Goal: Task Accomplishment & Management: Complete application form

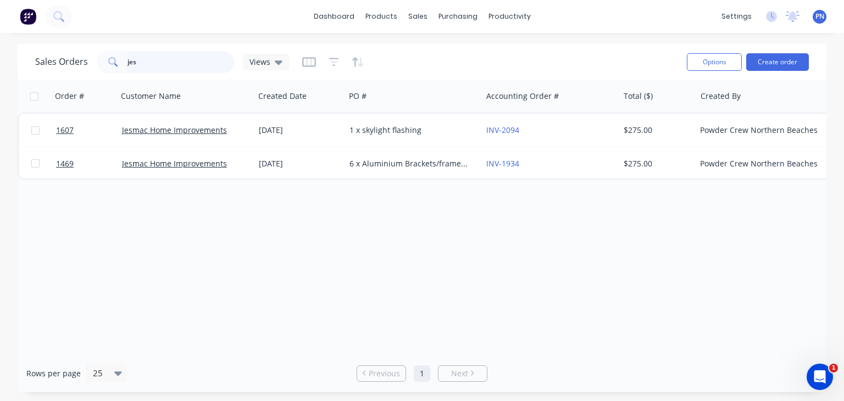
click at [170, 57] on input "jes" at bounding box center [180, 62] width 107 height 22
type input "aluminium"
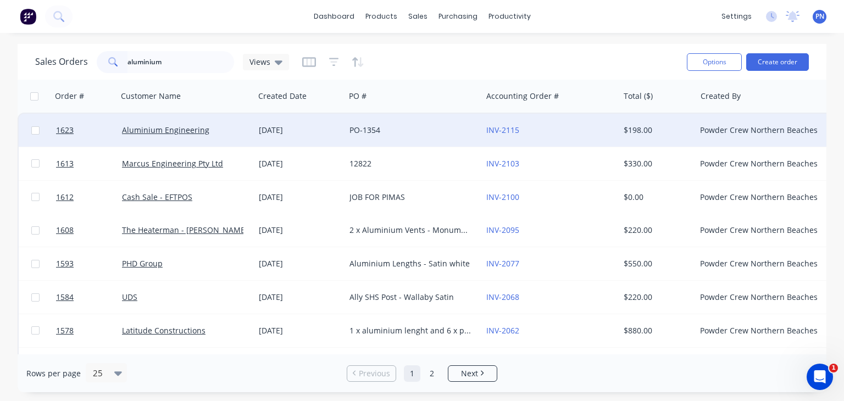
click at [365, 131] on div "PO-1354" at bounding box center [410, 130] width 122 height 11
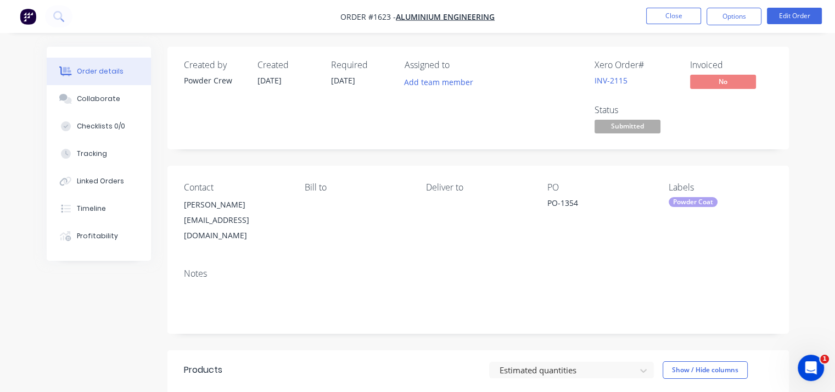
click at [627, 125] on span "Submitted" at bounding box center [628, 127] width 66 height 14
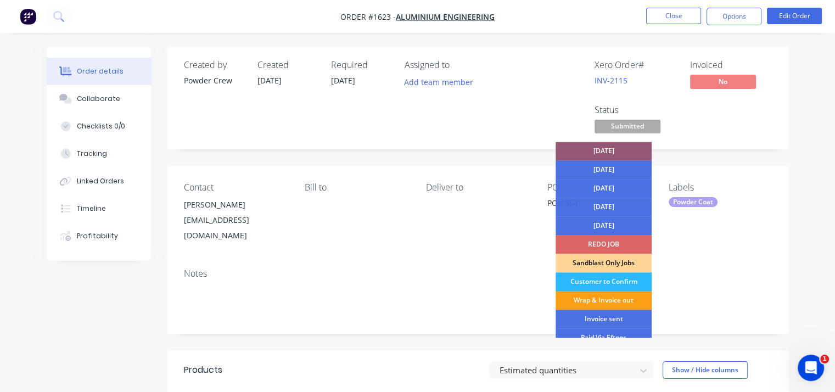
click at [611, 298] on div "Wrap & Invoice out" at bounding box center [604, 300] width 96 height 19
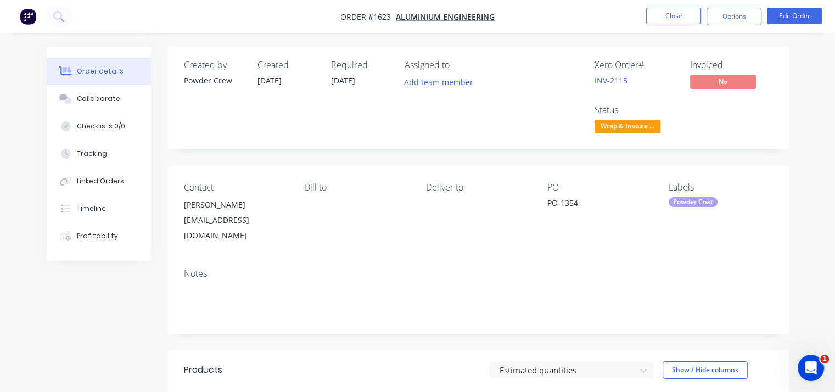
click at [793, 155] on div "Order details Collaborate Checklists 0/0 Tracking Linked Orders Timeline Profit…" at bounding box center [418, 341] width 764 height 589
click at [685, 16] on button "Close" at bounding box center [673, 16] width 55 height 16
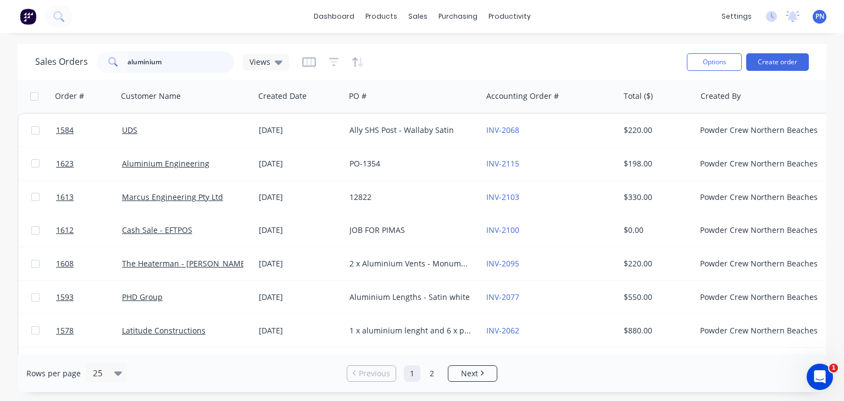
click at [153, 65] on input "aluminium" at bounding box center [180, 62] width 107 height 22
type input "baresque"
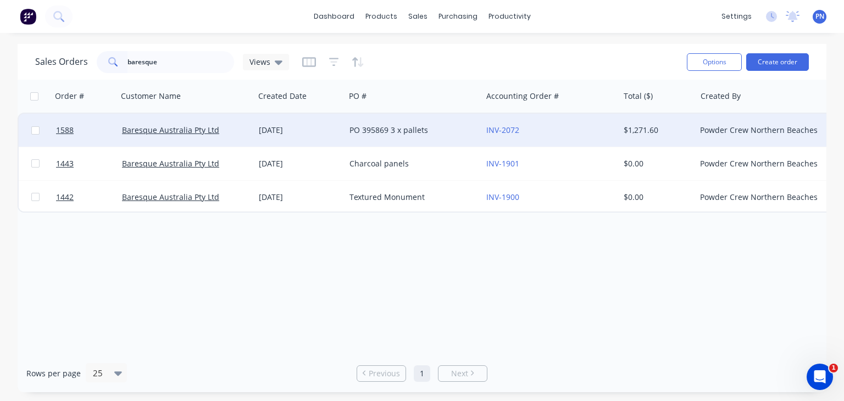
click at [390, 129] on div "PO 395869 3 x pallets" at bounding box center [410, 130] width 122 height 11
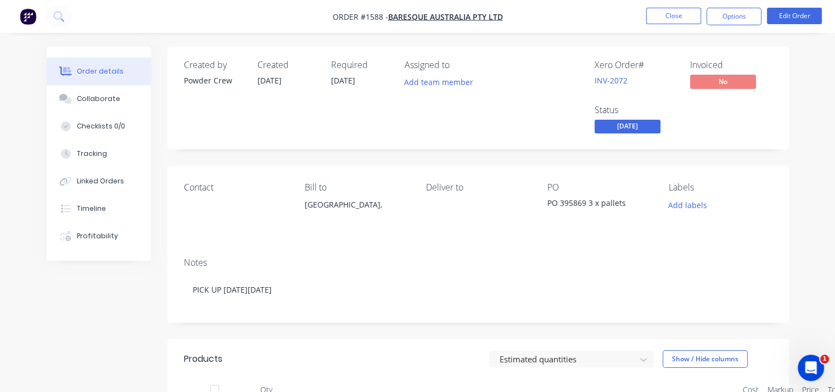
click at [634, 121] on span "[DATE]" at bounding box center [628, 127] width 66 height 14
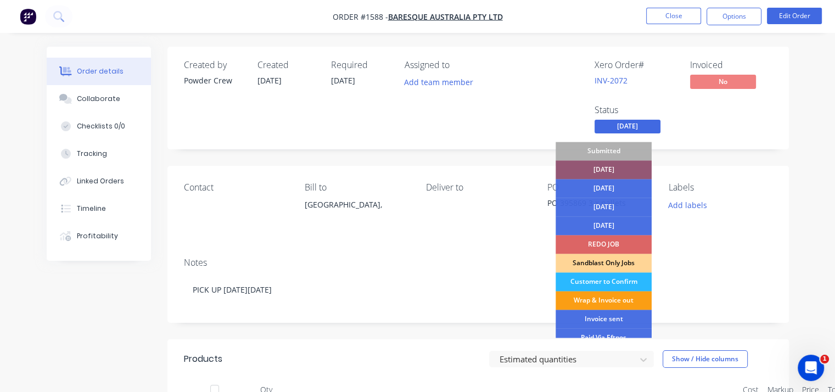
click at [622, 297] on div "Wrap & Invoice out" at bounding box center [604, 300] width 96 height 19
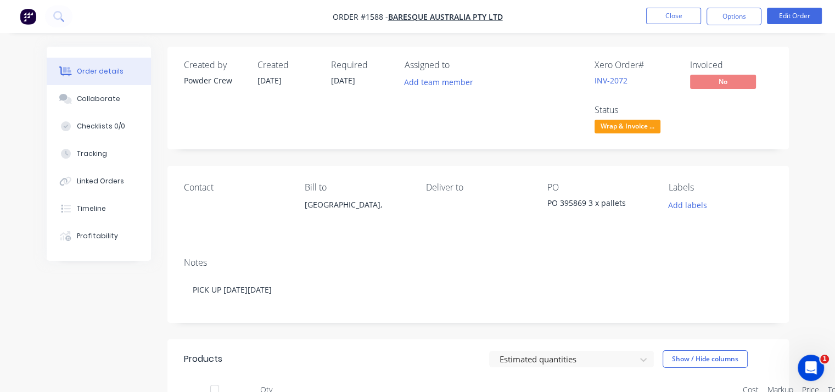
click at [794, 122] on div "Order details Collaborate Checklists 0/0 Tracking Linked Orders Timeline Profit…" at bounding box center [418, 336] width 764 height 578
click at [668, 16] on button "Close" at bounding box center [673, 16] width 55 height 16
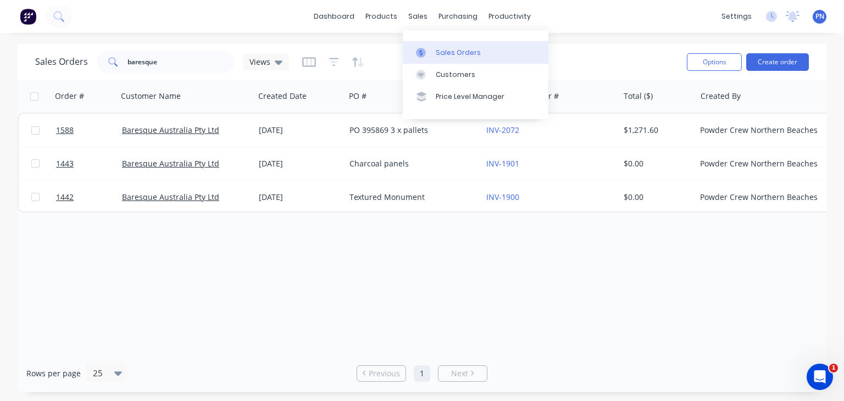
click at [453, 47] on link "Sales Orders" at bounding box center [476, 52] width 146 height 22
drag, startPoint x: 145, startPoint y: 61, endPoint x: 71, endPoint y: 47, distance: 75.0
click at [71, 47] on div "Sales Orders baresque Views Options Create order" at bounding box center [422, 62] width 808 height 36
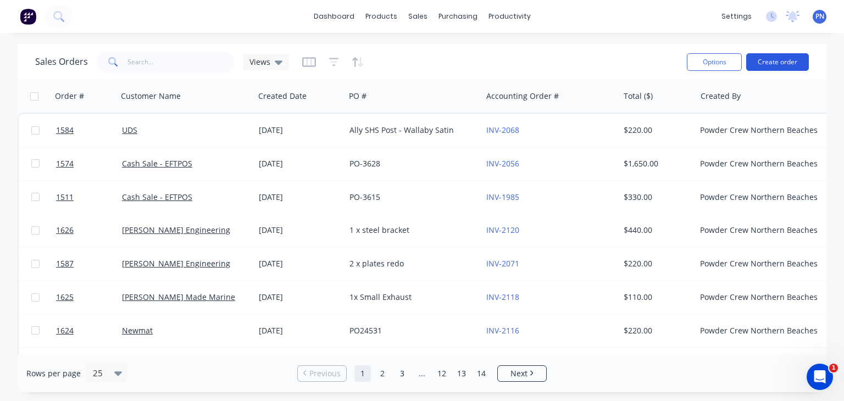
click at [788, 62] on button "Create order" at bounding box center [777, 62] width 63 height 18
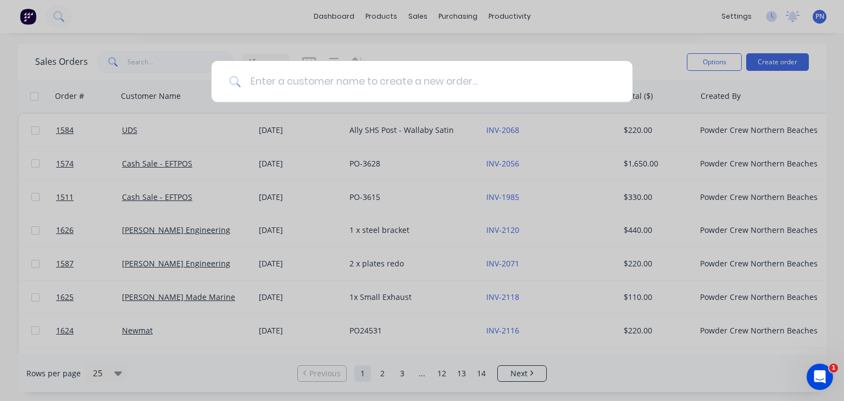
click at [373, 92] on input at bounding box center [427, 81] width 373 height 41
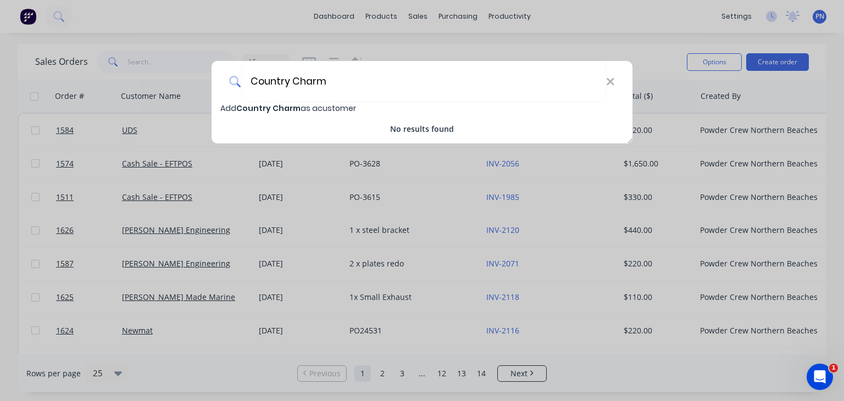
type input "Country Charm"
click at [279, 108] on span "Country Charm" at bounding box center [268, 108] width 64 height 11
select select "AU"
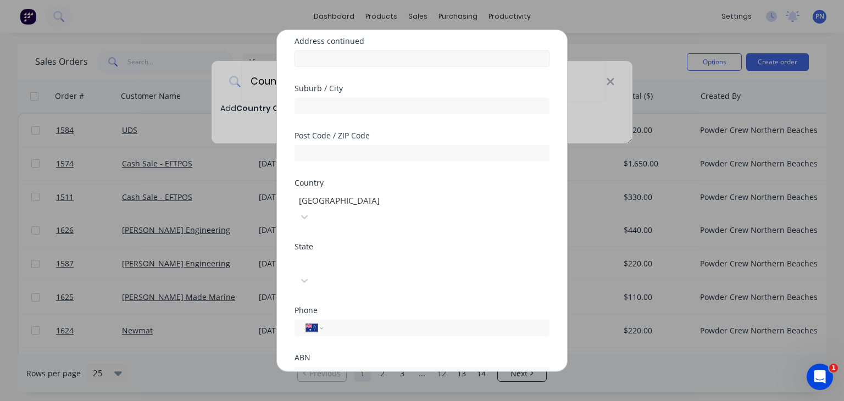
scroll to position [165, 0]
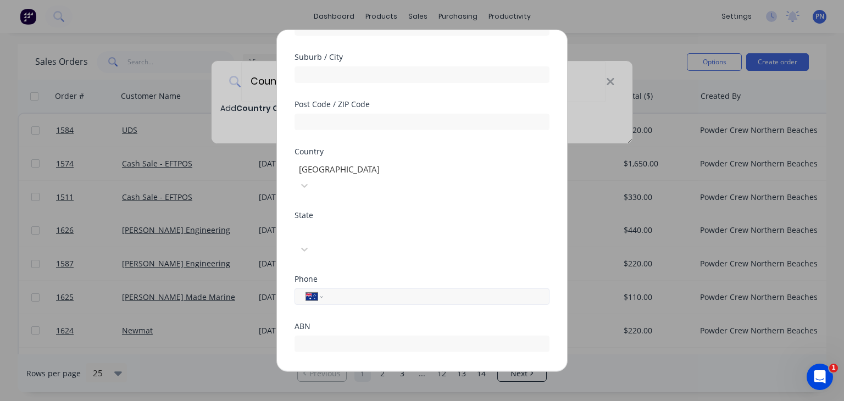
click at [358, 290] on input "tel" at bounding box center [434, 296] width 207 height 13
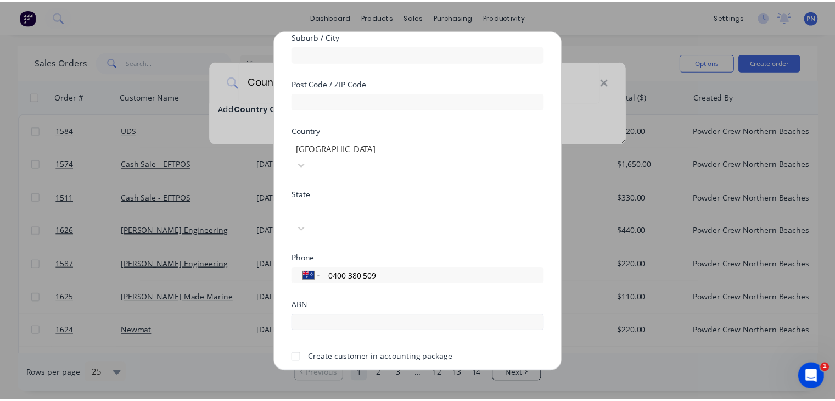
scroll to position [196, 0]
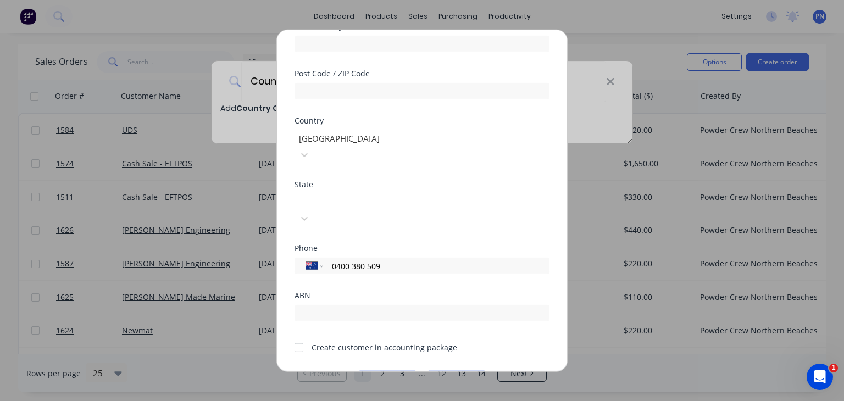
type input "0400 380 509"
click at [298, 336] on div at bounding box center [299, 347] width 22 height 22
drag, startPoint x: 384, startPoint y: 237, endPoint x: 310, endPoint y: 223, distance: 74.9
click at [310, 255] on div "International [GEOGRAPHIC_DATA] [GEOGRAPHIC_DATA] [GEOGRAPHIC_DATA] [GEOGRAPHIC…" at bounding box center [421, 264] width 255 height 19
click at [384, 371] on button "Save" at bounding box center [387, 380] width 60 height 18
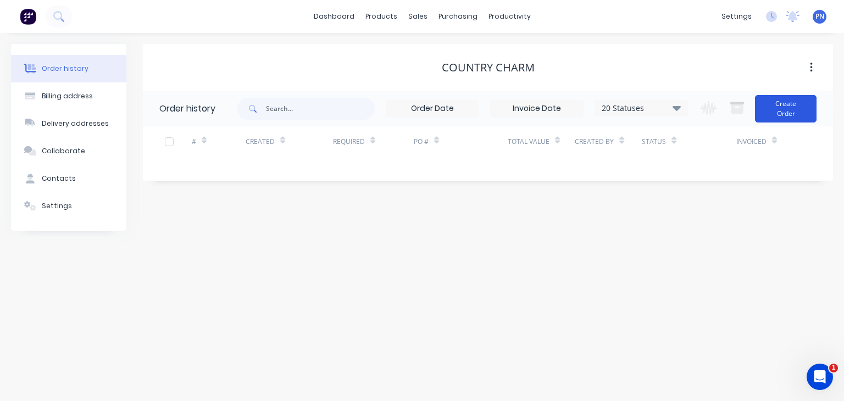
click at [785, 108] on button "Create Order" at bounding box center [786, 108] width 62 height 27
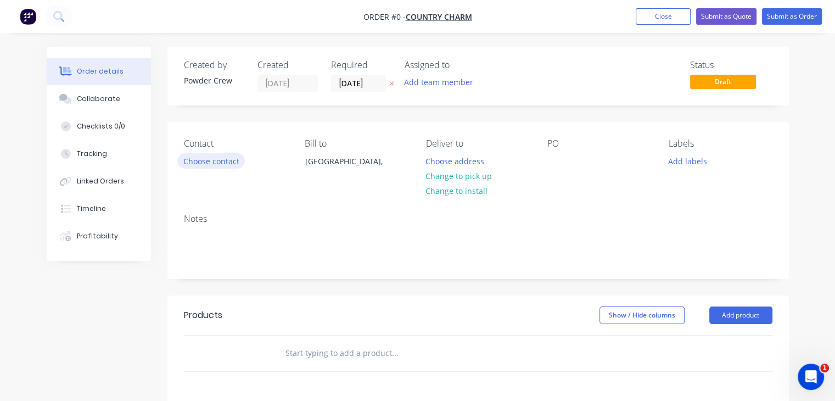
click at [226, 158] on button "Choose contact" at bounding box center [211, 160] width 68 height 15
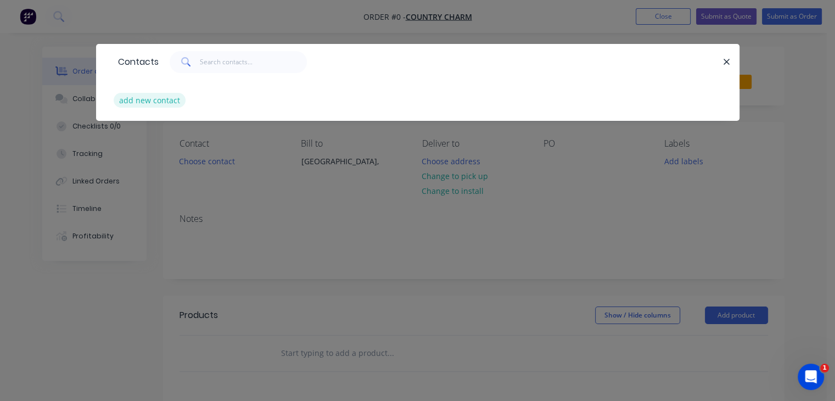
click at [165, 101] on button "add new contact" at bounding box center [150, 100] width 72 height 15
select select "AU"
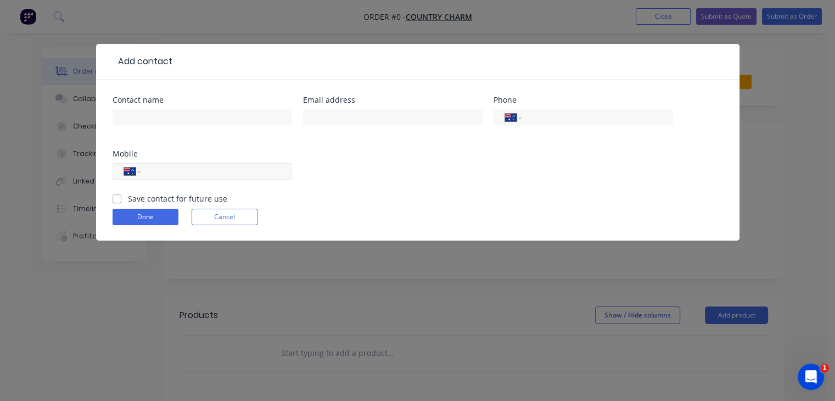
paste input "0400 380 509"
type input "0400 380 509"
click at [178, 118] on input "text" at bounding box center [203, 117] width 180 height 16
type input "[PERSON_NAME]"
click at [330, 117] on input "text" at bounding box center [393, 117] width 180 height 16
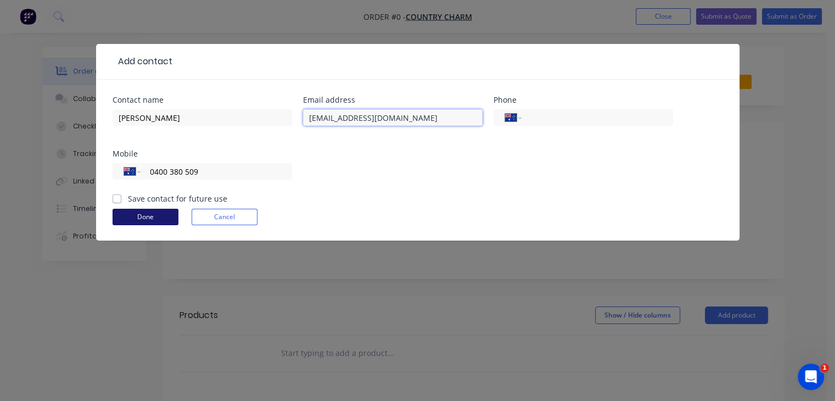
type input "[EMAIL_ADDRESS][DOMAIN_NAME]"
click at [163, 217] on button "Done" at bounding box center [146, 217] width 66 height 16
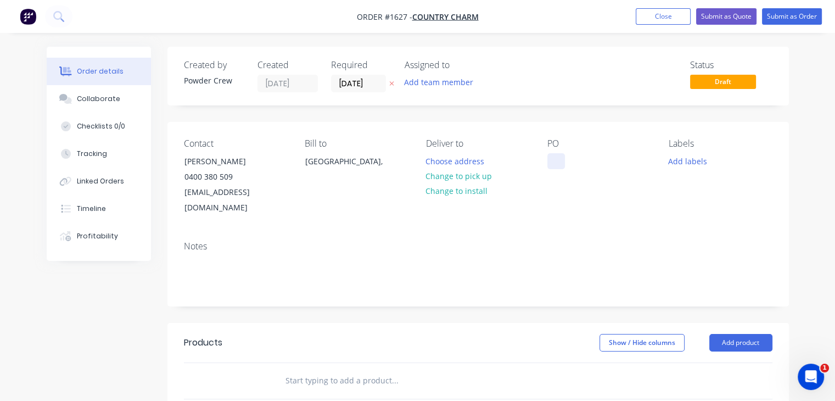
click at [554, 159] on div at bounding box center [557, 161] width 18 height 16
click at [563, 163] on div "1 s steel gate and flyscreen trims" at bounding box center [600, 166] width 104 height 27
drag, startPoint x: 616, startPoint y: 179, endPoint x: 548, endPoint y: 154, distance: 73.0
click at [548, 154] on div "1 x steel gate and flyscreen trims" at bounding box center [600, 166] width 104 height 27
copy div "1 x steel gate and flyscreen trims"
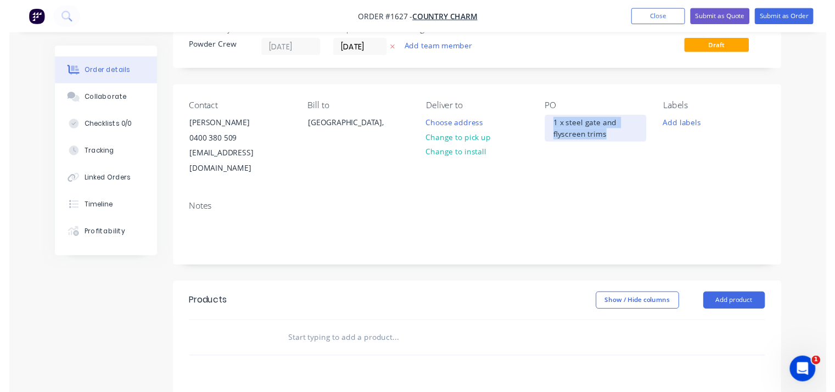
scroll to position [55, 0]
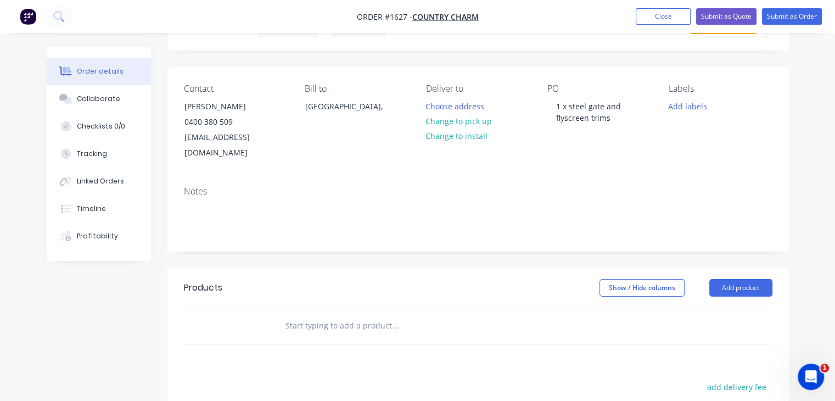
click at [720, 282] on header "Products Show / Hide columns Add product" at bounding box center [479, 288] width 622 height 40
click at [722, 279] on button "Add product" at bounding box center [741, 288] width 63 height 18
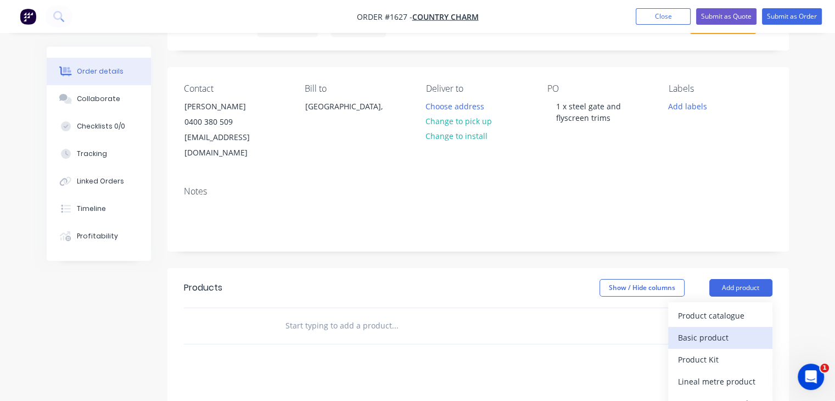
click at [716, 330] on button "Basic product" at bounding box center [720, 338] width 104 height 22
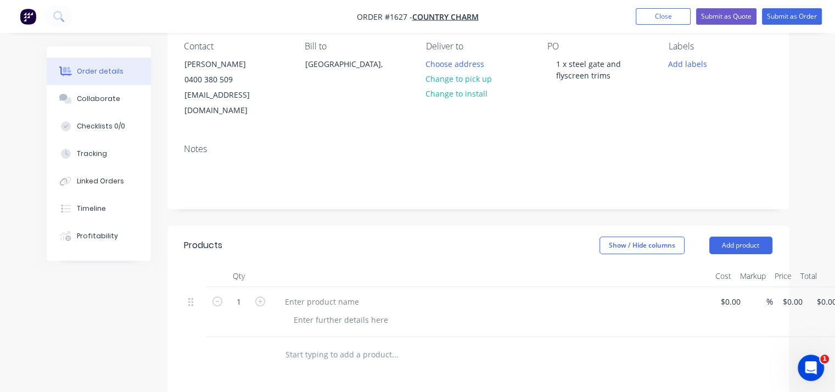
scroll to position [165, 0]
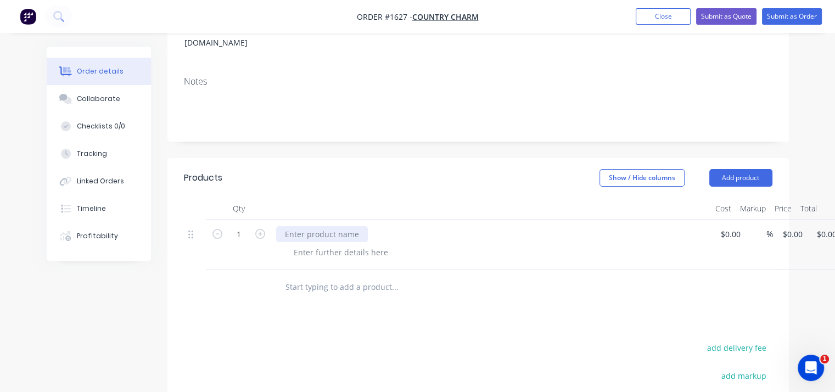
paste div
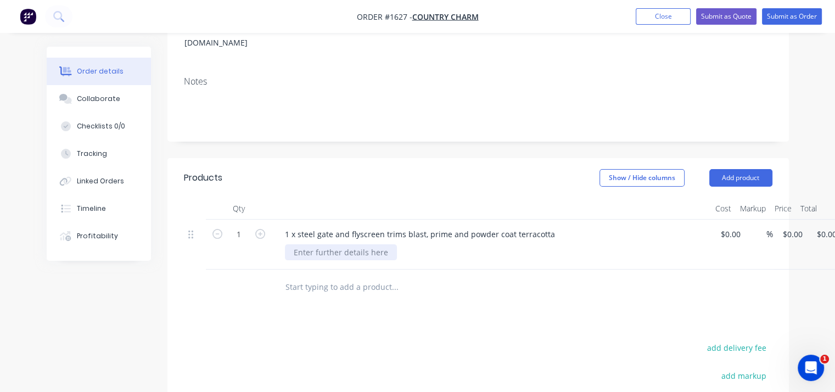
click at [371, 244] on div at bounding box center [341, 252] width 112 height 16
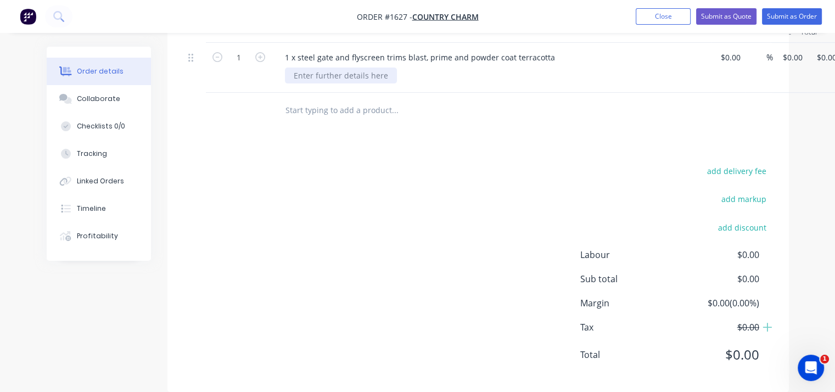
scroll to position [177, 0]
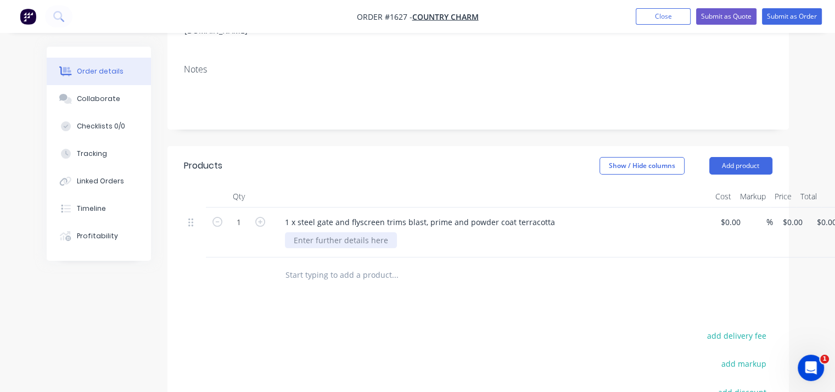
click at [345, 232] on div at bounding box center [341, 240] width 112 height 16
click at [734, 208] on div "1 1 x steel gate and flyscreen trims blast, prime and powder coat terracotta qu…" at bounding box center [478, 233] width 589 height 50
type input "$800.00"
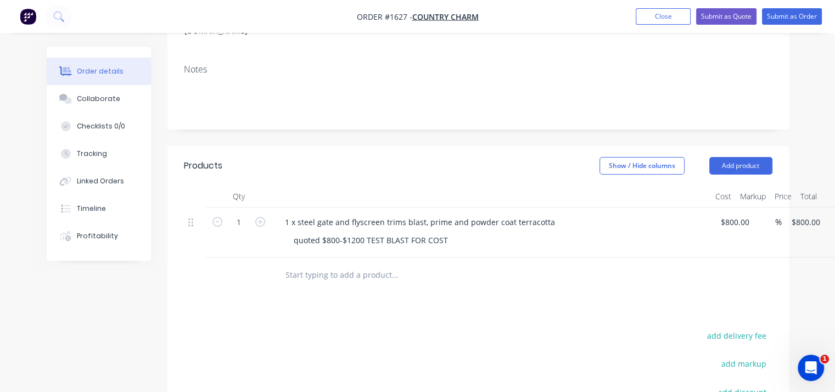
click at [670, 232] on div "quoted $800-$1200 TEST BLAST FOR COST" at bounding box center [496, 240] width 422 height 16
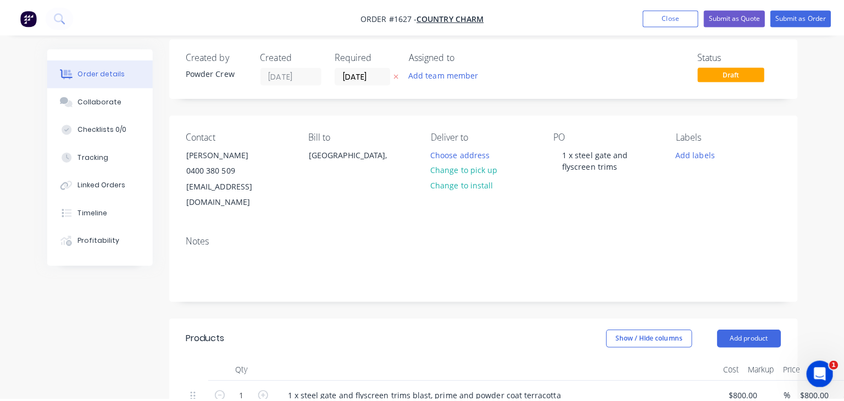
scroll to position [0, 0]
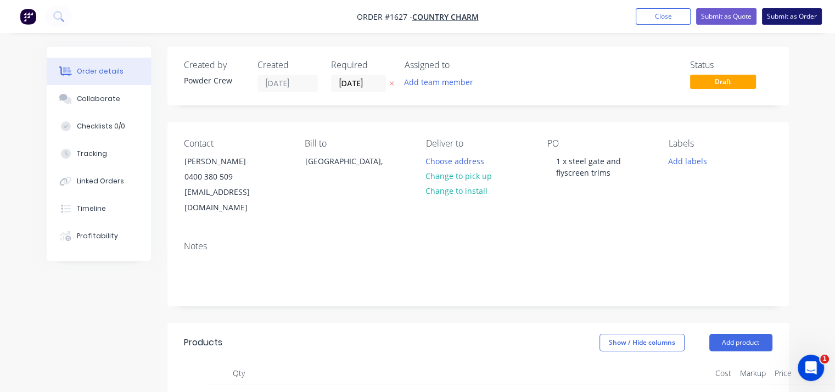
click at [803, 19] on button "Submit as Order" at bounding box center [792, 16] width 60 height 16
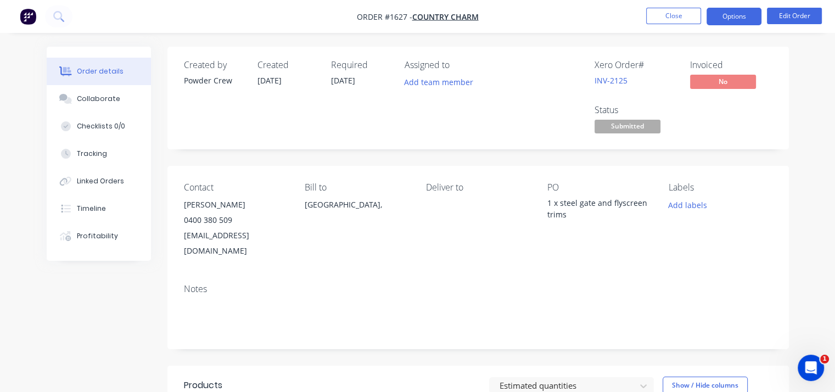
click at [736, 16] on button "Options" at bounding box center [734, 17] width 55 height 18
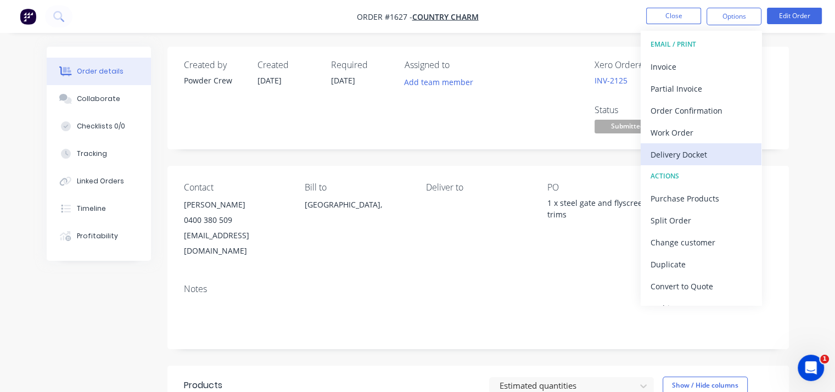
click at [712, 144] on button "Delivery Docket" at bounding box center [701, 154] width 121 height 22
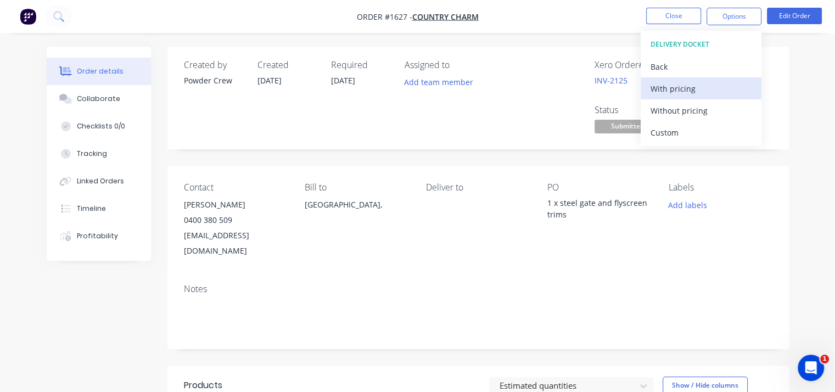
click at [678, 95] on div "With pricing" at bounding box center [701, 89] width 101 height 16
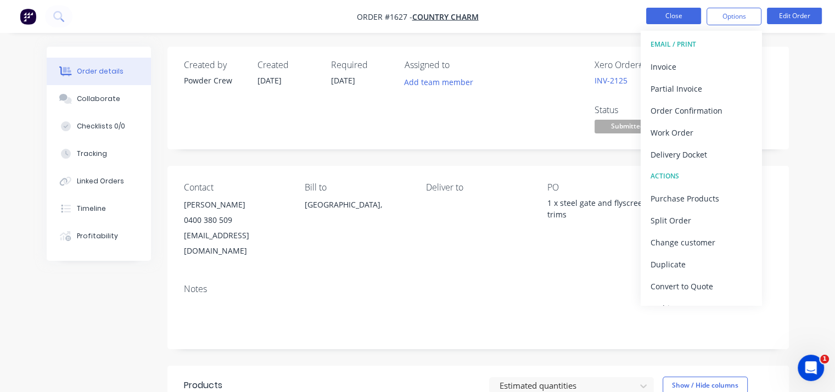
click at [669, 13] on button "Close" at bounding box center [673, 16] width 55 height 16
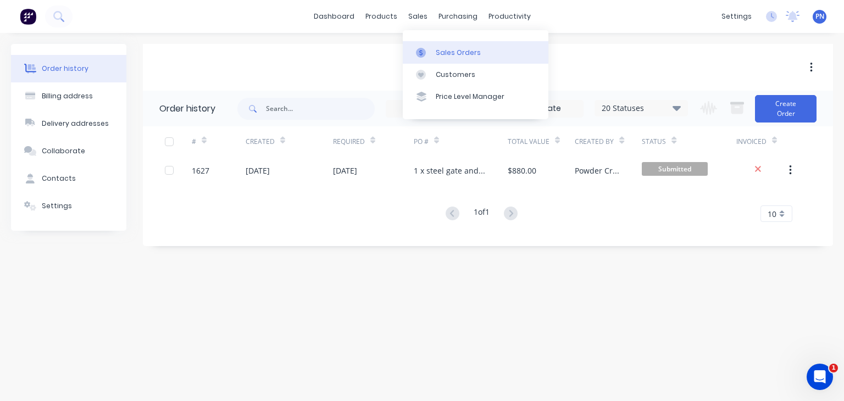
click at [436, 51] on div "Sales Orders" at bounding box center [458, 53] width 45 height 10
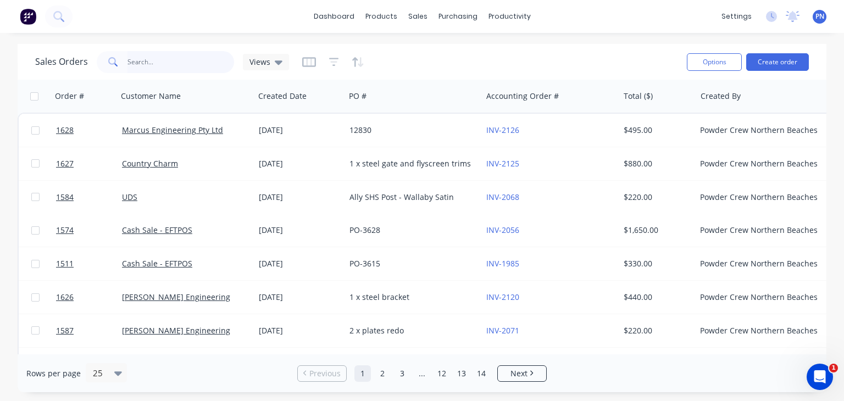
click at [188, 57] on input "text" at bounding box center [180, 62] width 107 height 22
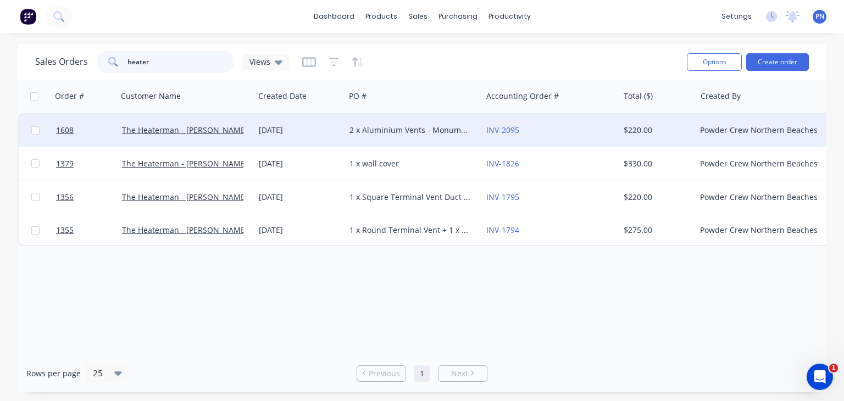
type input "heater"
click at [322, 135] on div "[DATE]" at bounding box center [299, 130] width 91 height 33
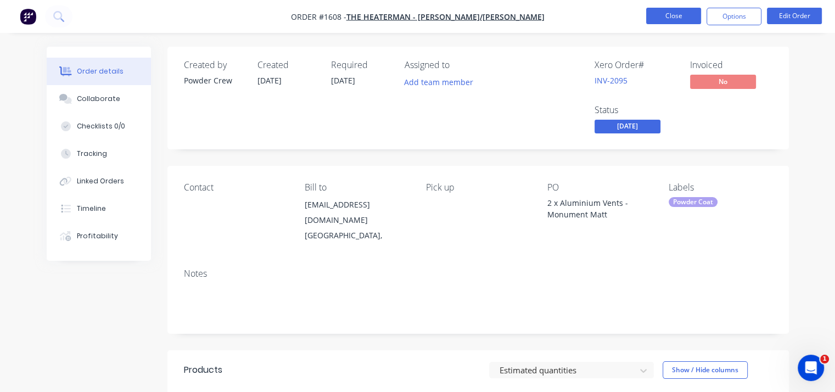
click at [688, 16] on button "Close" at bounding box center [673, 16] width 55 height 16
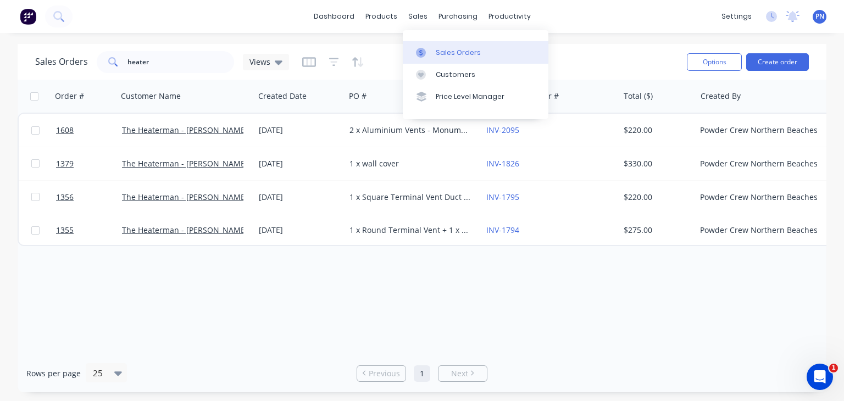
click at [444, 55] on div "Sales Orders" at bounding box center [458, 53] width 45 height 10
drag, startPoint x: 200, startPoint y: 55, endPoint x: 33, endPoint y: 66, distance: 167.3
click at [36, 66] on div "Sales Orders heater Views" at bounding box center [162, 62] width 254 height 22
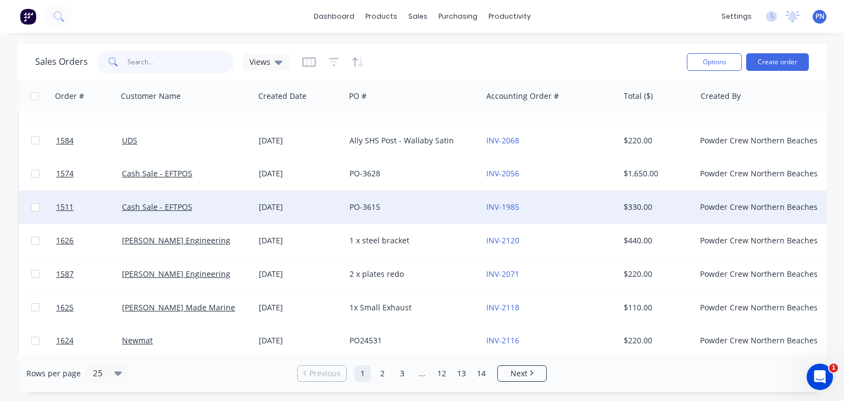
scroll to position [55, 0]
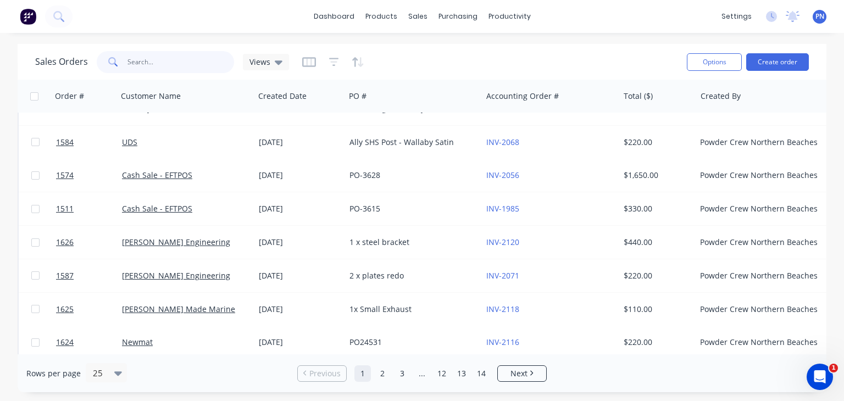
click at [194, 65] on input "text" at bounding box center [180, 62] width 107 height 22
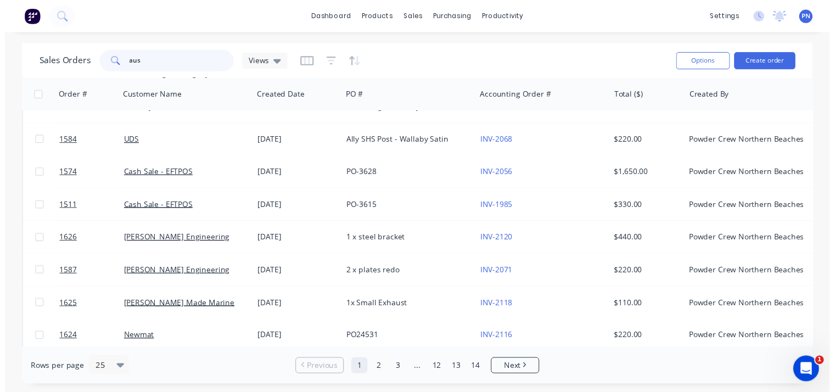
scroll to position [0, 0]
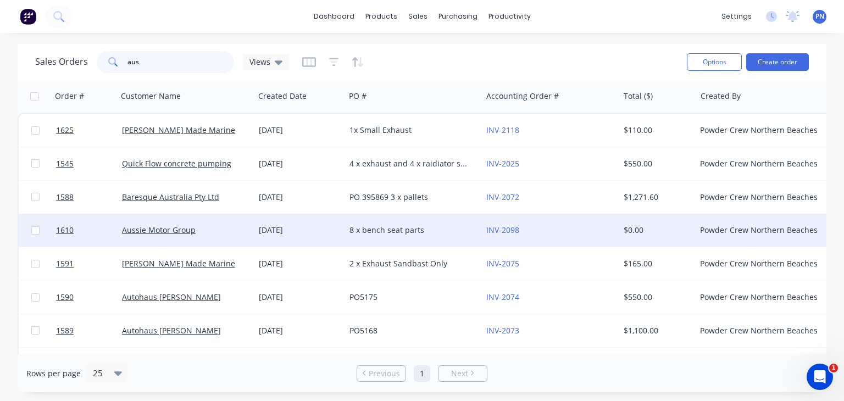
type input "aus"
click at [199, 227] on div "Aussie Motor Group" at bounding box center [183, 230] width 122 height 11
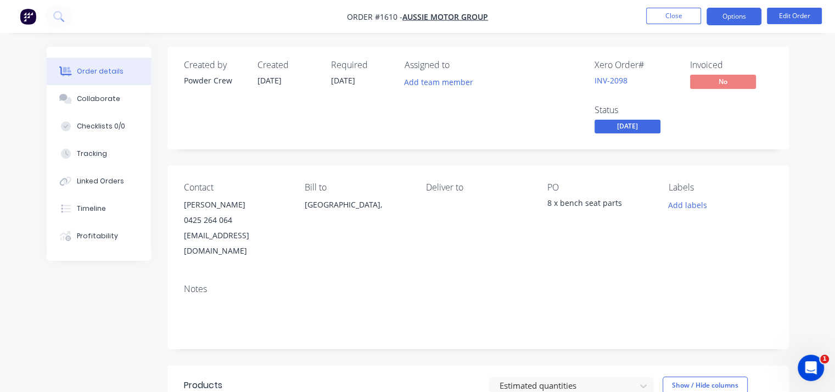
click at [733, 21] on button "Options" at bounding box center [734, 17] width 55 height 18
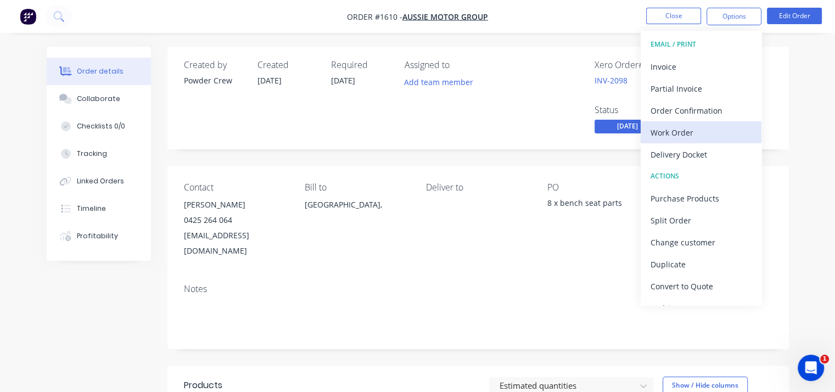
click at [692, 131] on div "Work Order" at bounding box center [701, 133] width 101 height 16
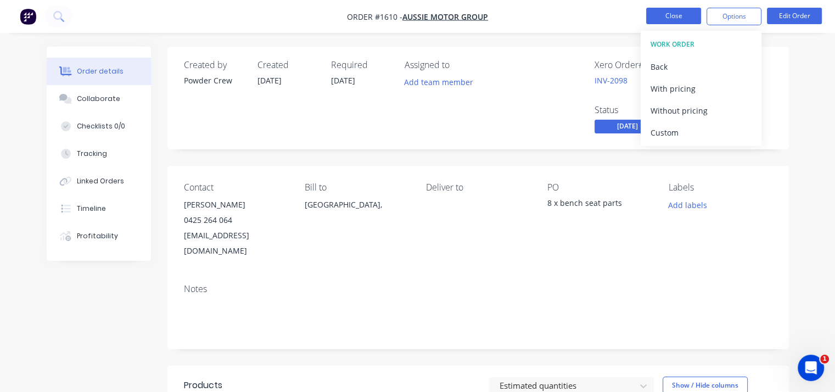
click at [666, 19] on button "Close" at bounding box center [673, 16] width 55 height 16
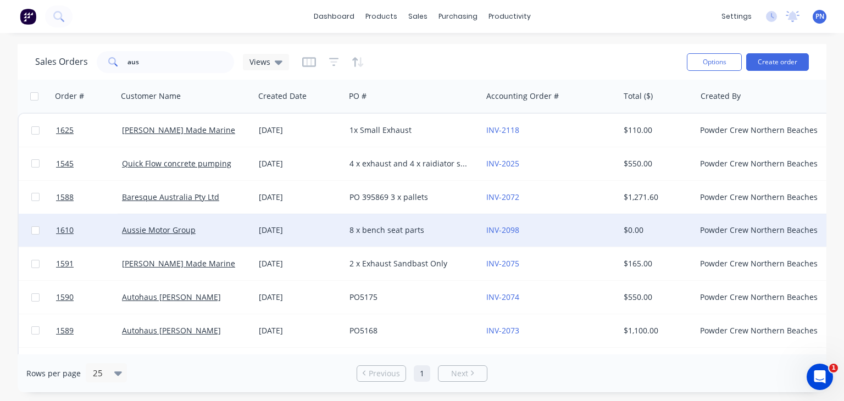
click at [214, 229] on div "Aussie Motor Group" at bounding box center [183, 230] width 122 height 11
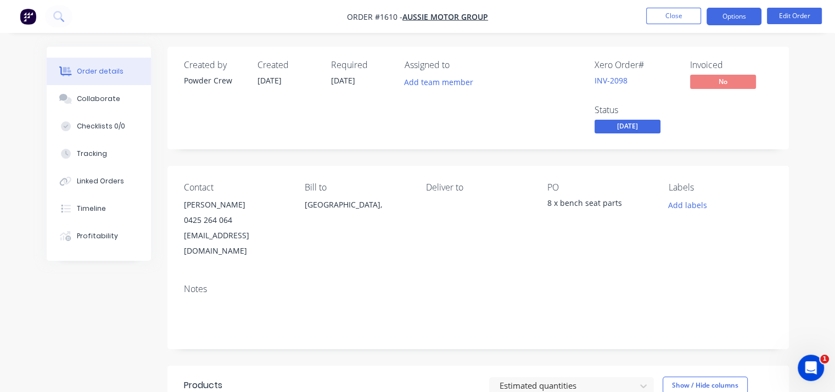
click at [721, 14] on button "Options" at bounding box center [734, 17] width 55 height 18
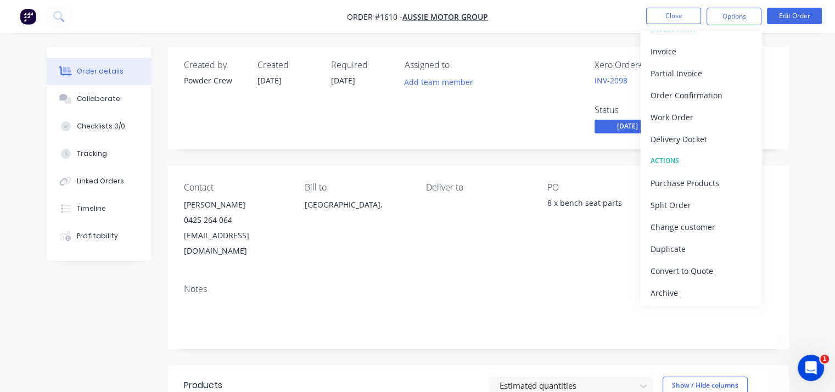
scroll to position [16, 0]
click at [679, 245] on div "Duplicate" at bounding box center [701, 249] width 101 height 16
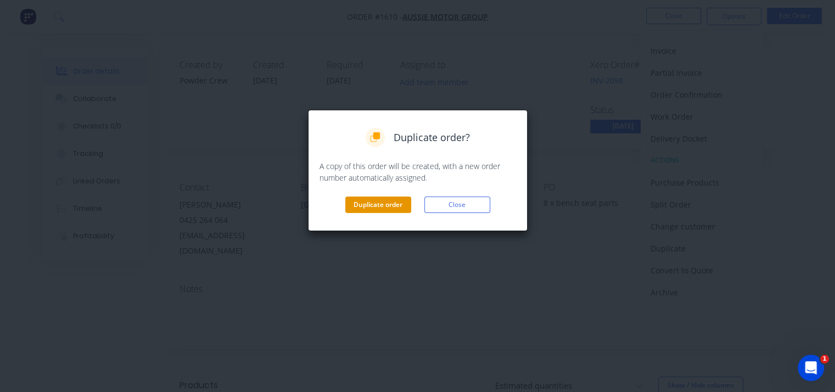
click at [382, 204] on button "Duplicate order" at bounding box center [378, 205] width 66 height 16
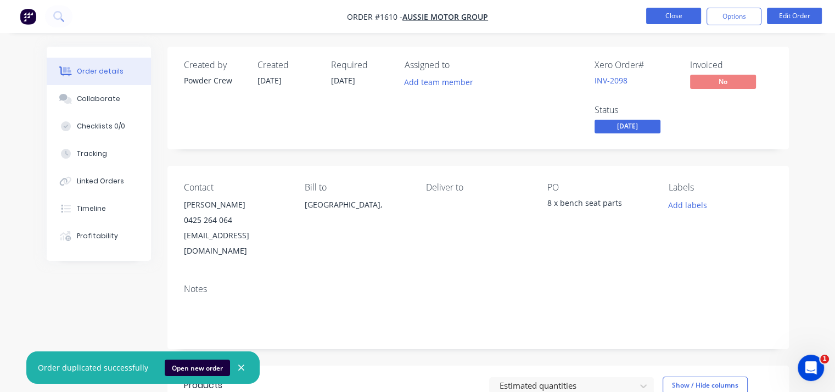
click at [668, 14] on button "Close" at bounding box center [673, 16] width 55 height 16
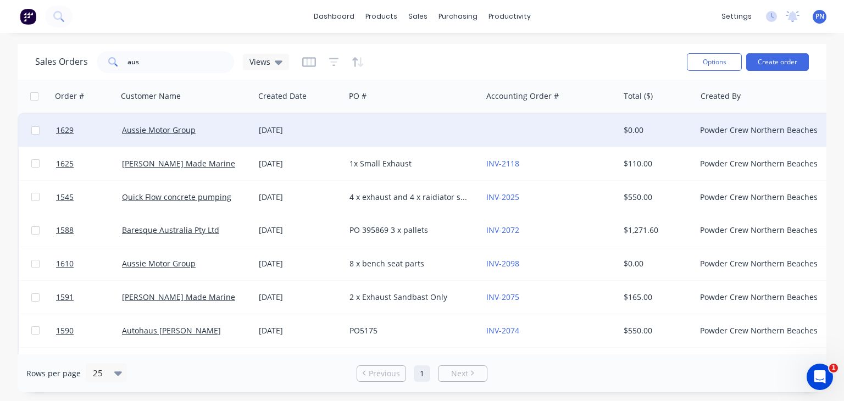
click at [410, 138] on div at bounding box center [413, 130] width 137 height 33
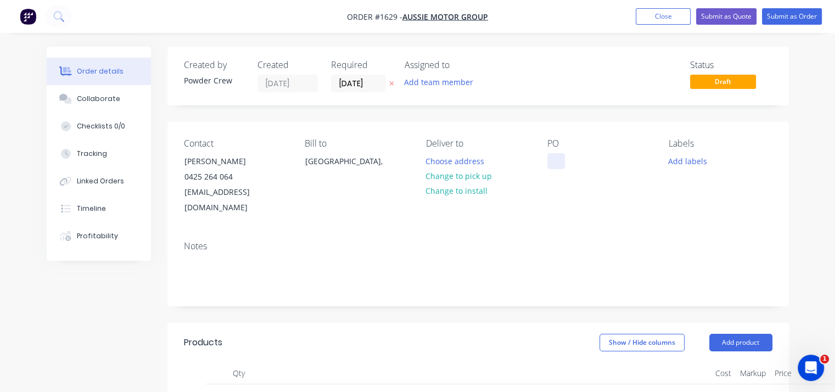
click at [555, 154] on div at bounding box center [557, 161] width 18 height 16
drag, startPoint x: 613, startPoint y: 160, endPoint x: 546, endPoint y: 159, distance: 67.0
click at [546, 159] on div "Contact [PERSON_NAME] [PHONE_NUMBER] [EMAIL_ADDRESS][DOMAIN_NAME] Bill to [GEOG…" at bounding box center [479, 177] width 622 height 110
copy div "5 x steel wheels"
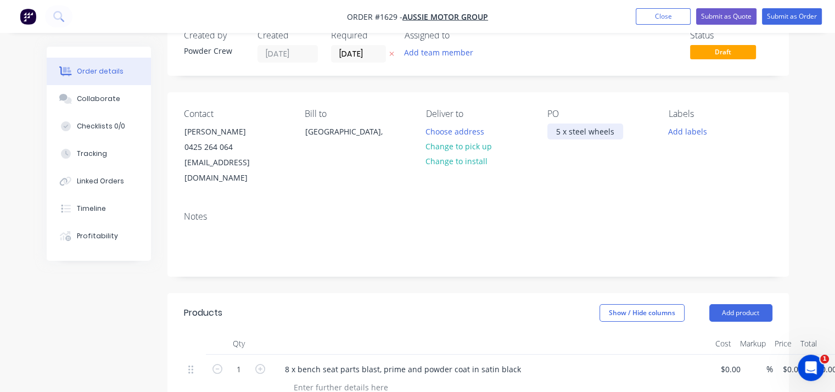
scroll to position [55, 0]
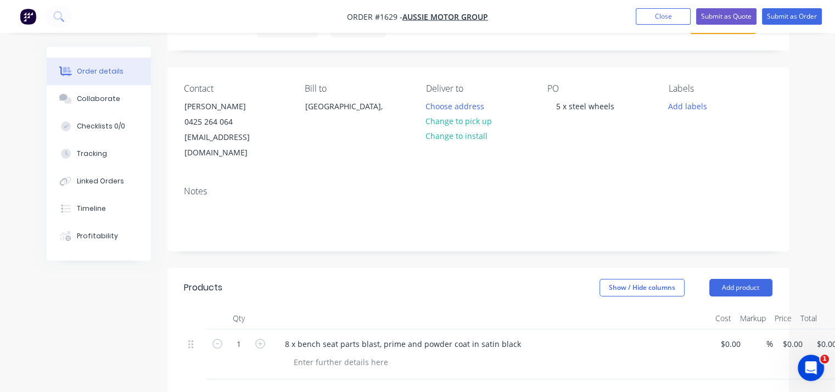
drag, startPoint x: 377, startPoint y: 328, endPoint x: 272, endPoint y: 317, distance: 105.5
click at [272, 330] on div "8 x bench seat parts blast, prime and powder coat in satin black" at bounding box center [491, 355] width 439 height 50
click at [326, 336] on div "8 x bench seat parts blast, prime and powder coat in satin black" at bounding box center [403, 344] width 254 height 16
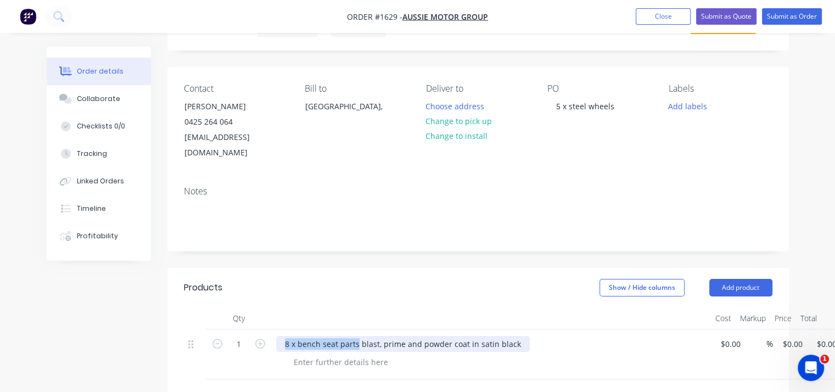
drag, startPoint x: 356, startPoint y: 327, endPoint x: 264, endPoint y: 321, distance: 92.4
click at [264, 330] on div "1 8 x bench seat parts blast, prime and powder coat in satin black $0.00 $0.00 …" at bounding box center [478, 355] width 589 height 50
paste div
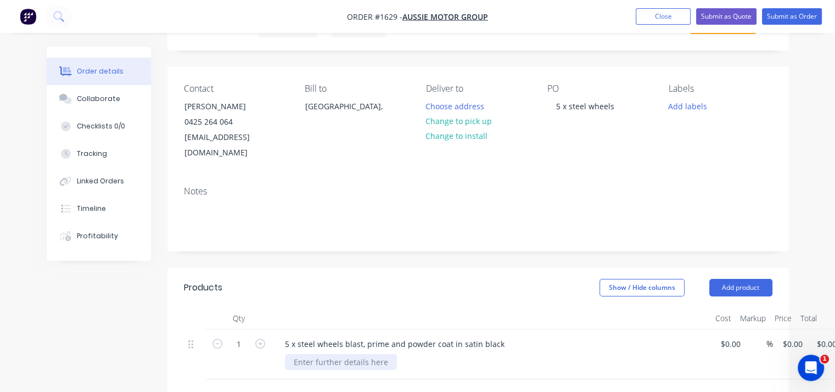
click at [353, 354] on div at bounding box center [341, 362] width 112 height 16
click at [365, 354] on div at bounding box center [341, 362] width 112 height 16
click at [786, 15] on button "Submit as Order" at bounding box center [792, 16] width 60 height 16
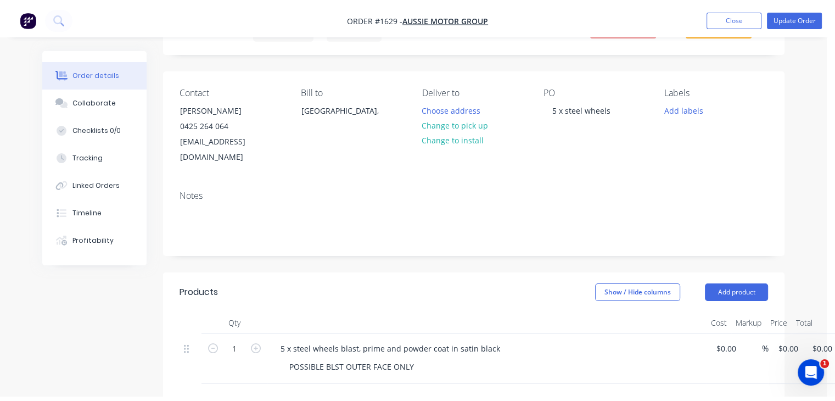
scroll to position [0, 0]
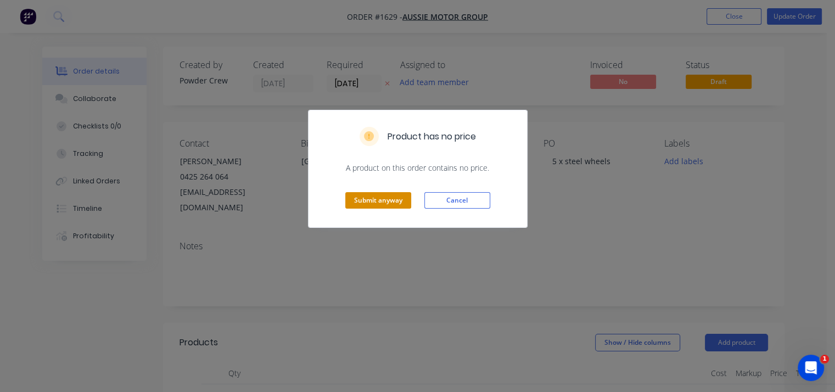
click at [381, 198] on button "Submit anyway" at bounding box center [378, 200] width 66 height 16
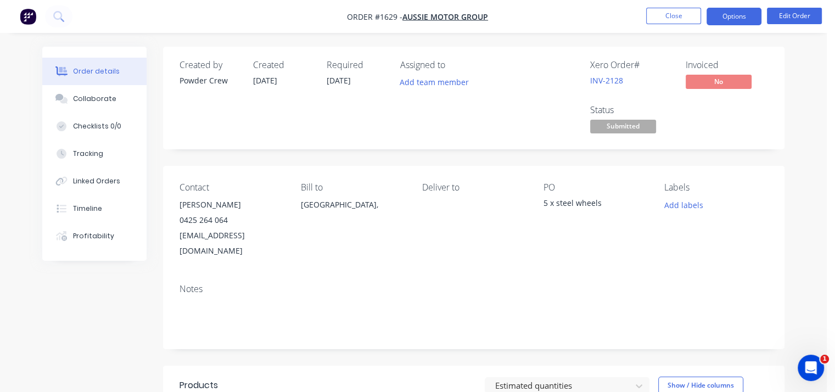
click at [728, 15] on button "Options" at bounding box center [734, 17] width 55 height 18
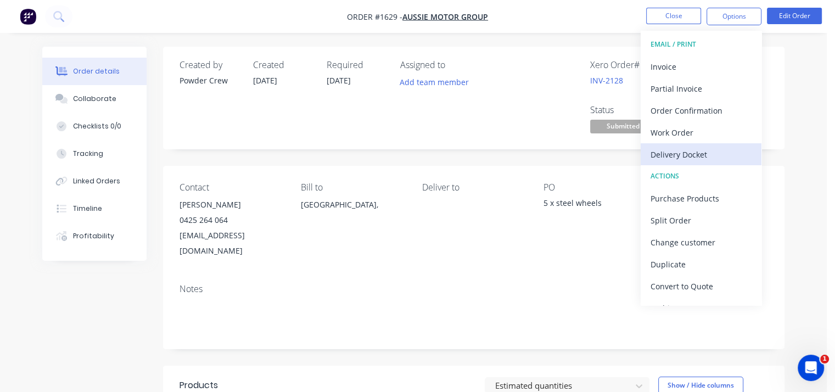
click at [698, 157] on div "Delivery Docket" at bounding box center [701, 155] width 101 height 16
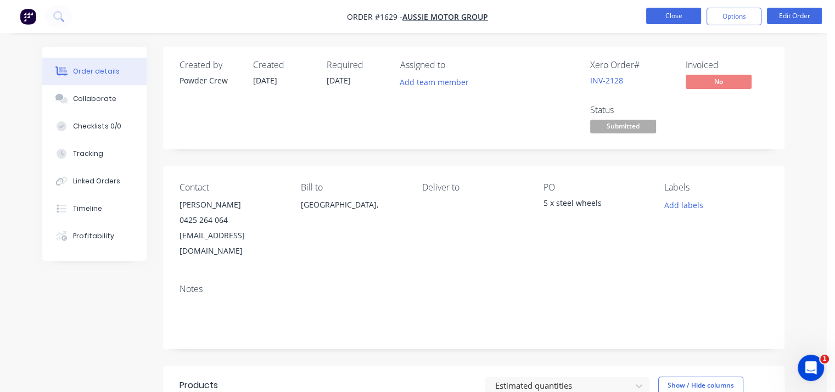
click at [684, 15] on button "Close" at bounding box center [673, 16] width 55 height 16
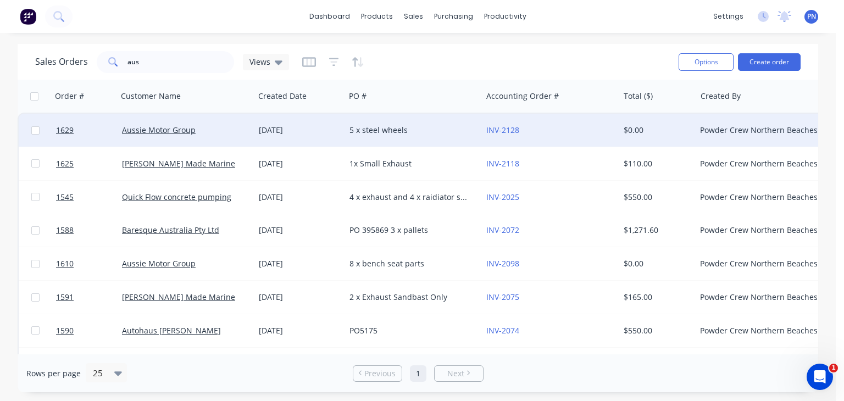
click at [450, 132] on div "5 x steel wheels" at bounding box center [410, 130] width 122 height 11
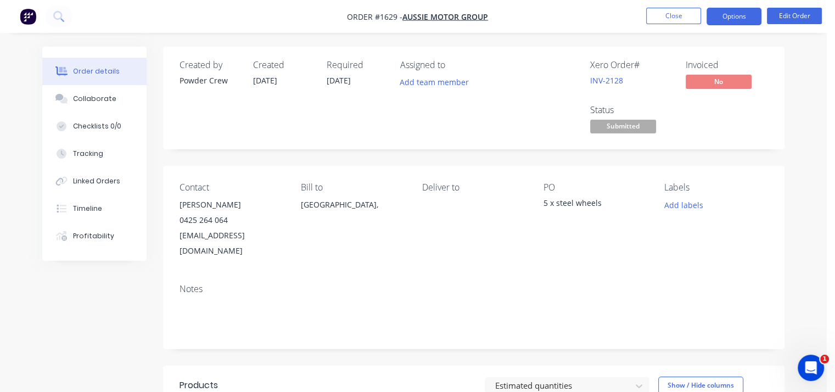
click at [725, 25] on nav "Order #1629 - Aussie Motor Group Close Options Edit Order" at bounding box center [417, 16] width 835 height 33
click at [746, 10] on button "Options" at bounding box center [734, 17] width 55 height 18
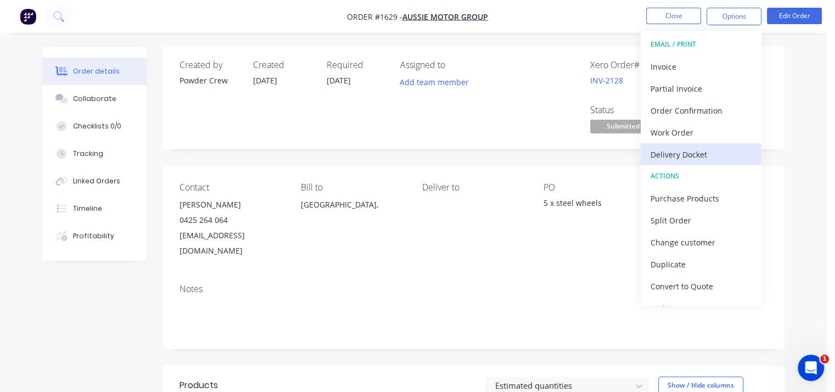
click at [713, 153] on div "Delivery Docket" at bounding box center [701, 155] width 101 height 16
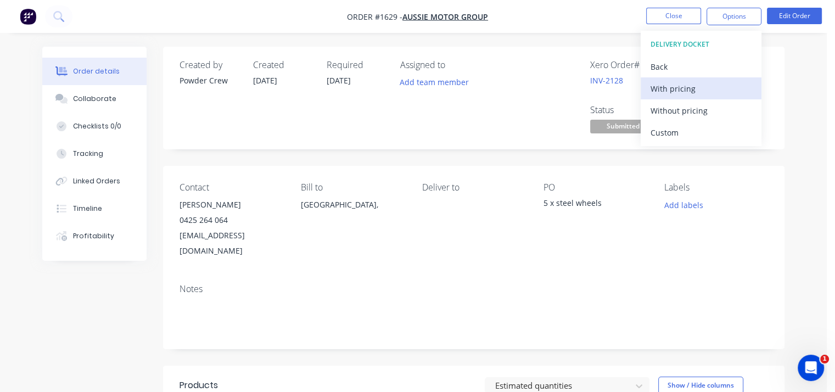
click at [693, 90] on div "With pricing" at bounding box center [701, 89] width 101 height 16
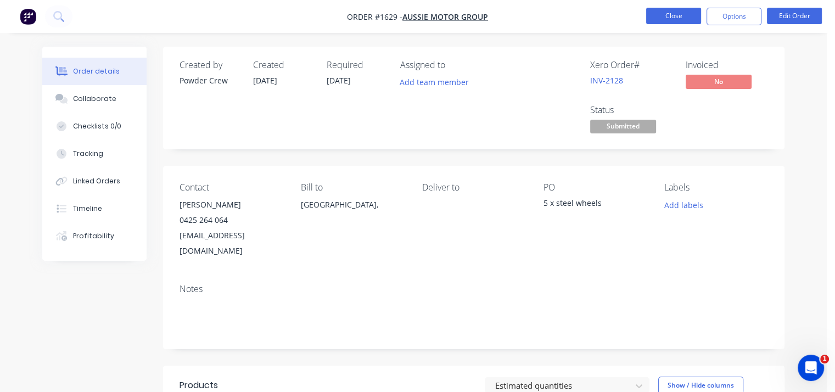
click at [671, 18] on button "Close" at bounding box center [673, 16] width 55 height 16
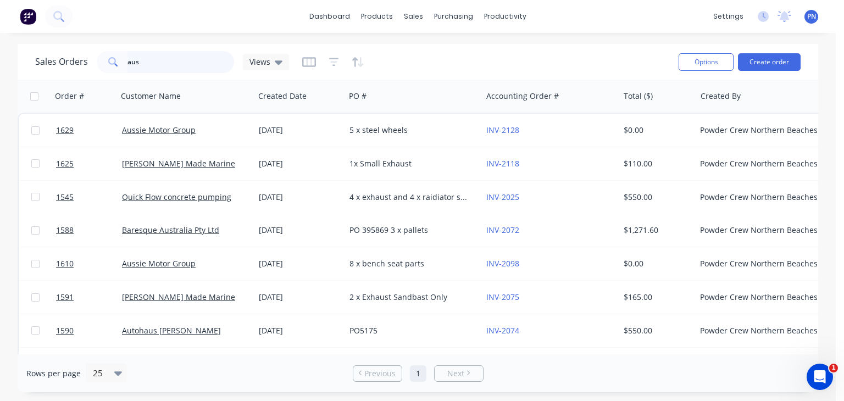
click at [165, 54] on input "aus" at bounding box center [180, 62] width 107 height 22
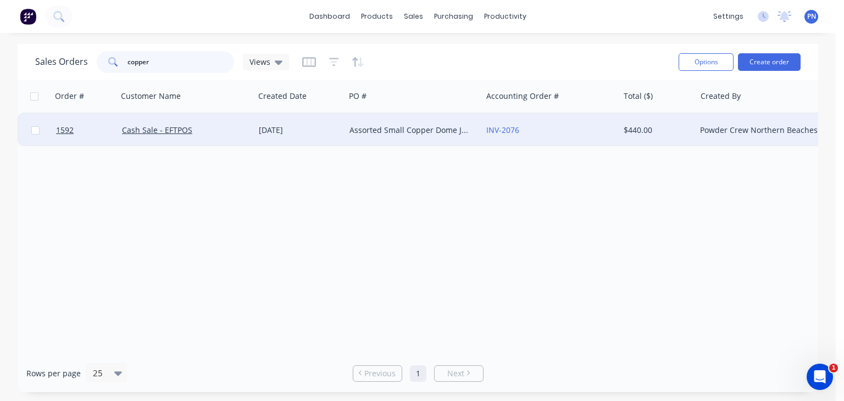
type input "copper"
click at [224, 132] on div "Cash Sale - EFTPOS" at bounding box center [183, 130] width 122 height 11
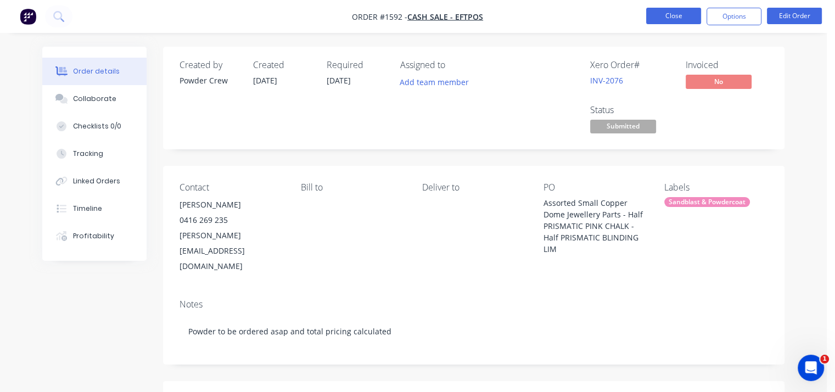
click at [663, 18] on button "Close" at bounding box center [673, 16] width 55 height 16
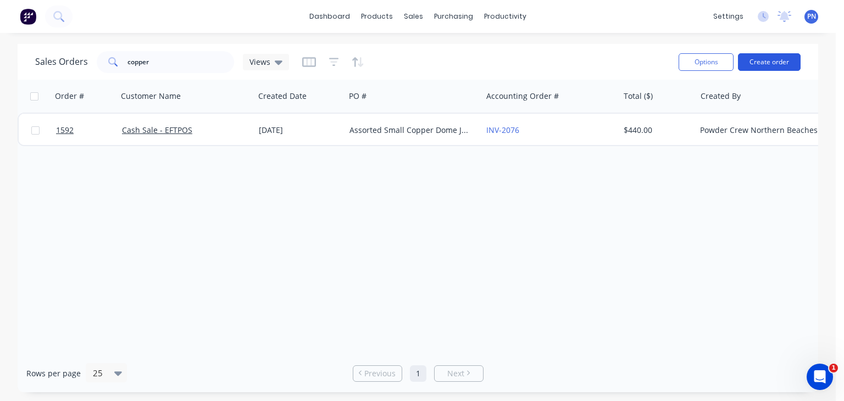
click at [778, 58] on button "Create order" at bounding box center [769, 62] width 63 height 18
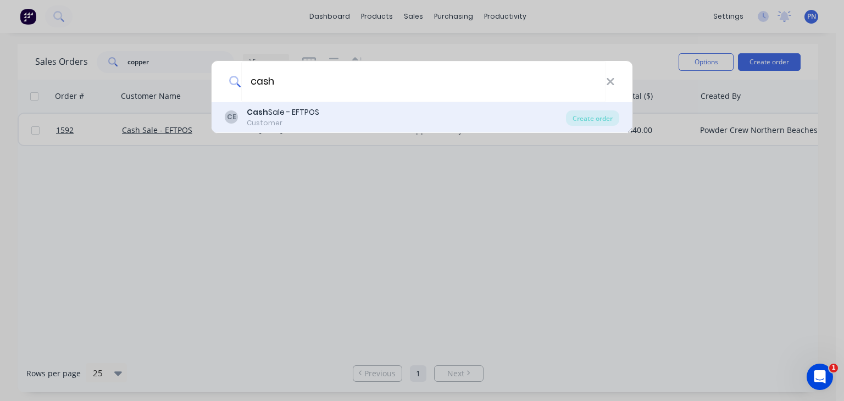
type input "cash"
click at [305, 115] on div "Cash Sale - EFTPOS" at bounding box center [283, 113] width 72 height 12
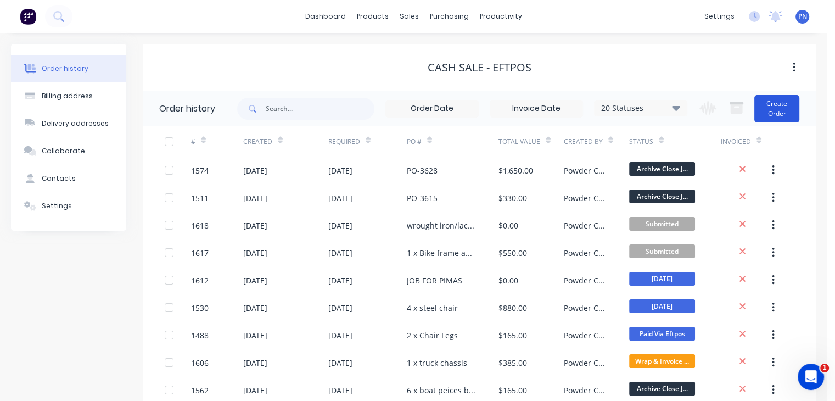
click at [773, 105] on button "Create Order" at bounding box center [777, 108] width 45 height 27
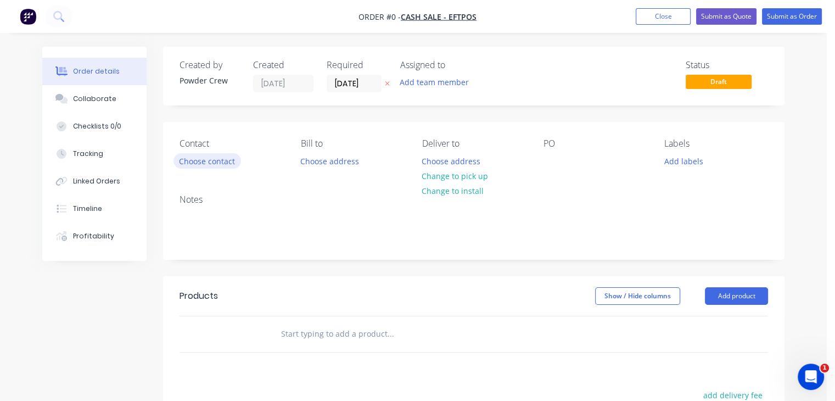
click at [217, 163] on button "Choose contact" at bounding box center [208, 160] width 68 height 15
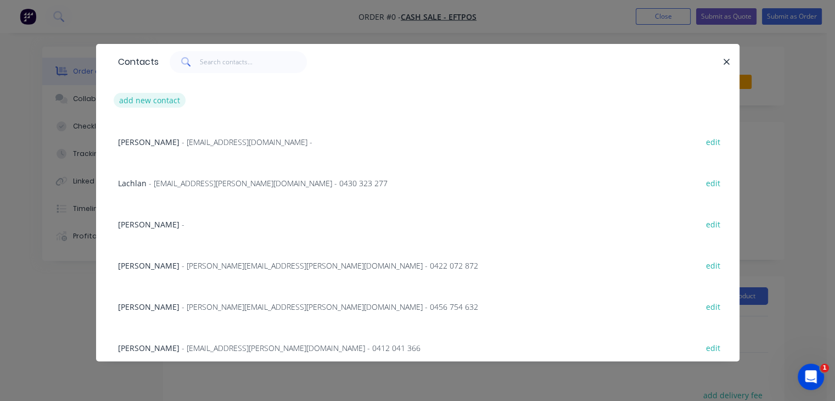
click at [165, 95] on button "add new contact" at bounding box center [150, 100] width 72 height 15
select select "AU"
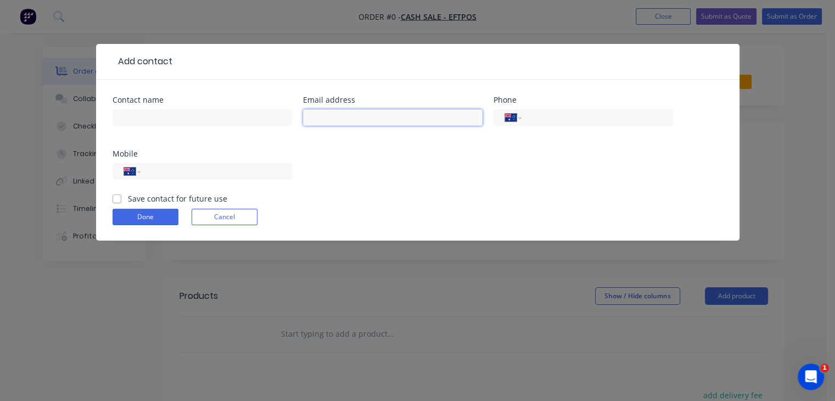
paste input "[EMAIL_ADDRESS][DOMAIN_NAME]"
type input "[EMAIL_ADDRESS][DOMAIN_NAME]"
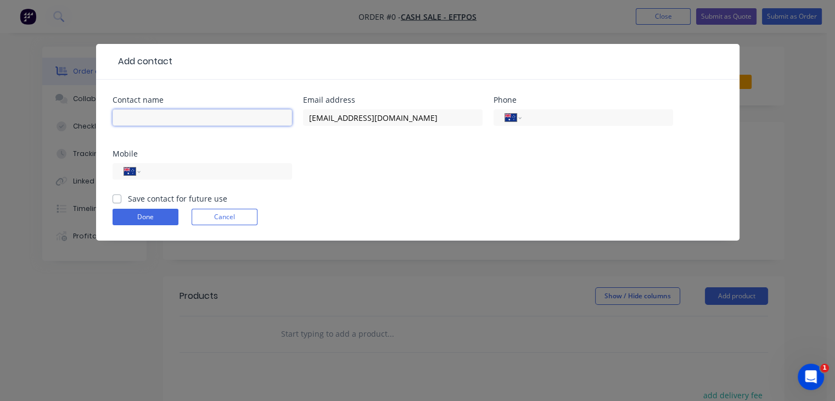
click at [185, 117] on input "text" at bounding box center [203, 117] width 180 height 16
paste input "[EMAIL_ADDRESS][DOMAIN_NAME]"
type input "[PERSON_NAME]"
drag, startPoint x: 160, startPoint y: 171, endPoint x: 166, endPoint y: 171, distance: 5.5
click at [166, 171] on input "tel" at bounding box center [214, 171] width 132 height 13
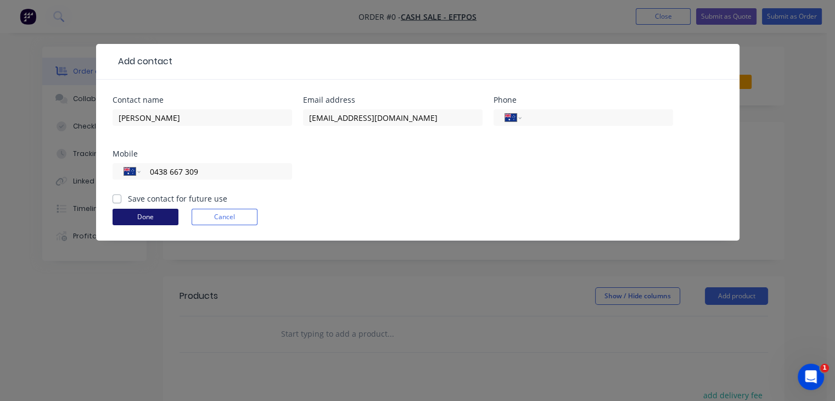
type input "0438 667 309"
click at [143, 214] on button "Done" at bounding box center [146, 217] width 66 height 16
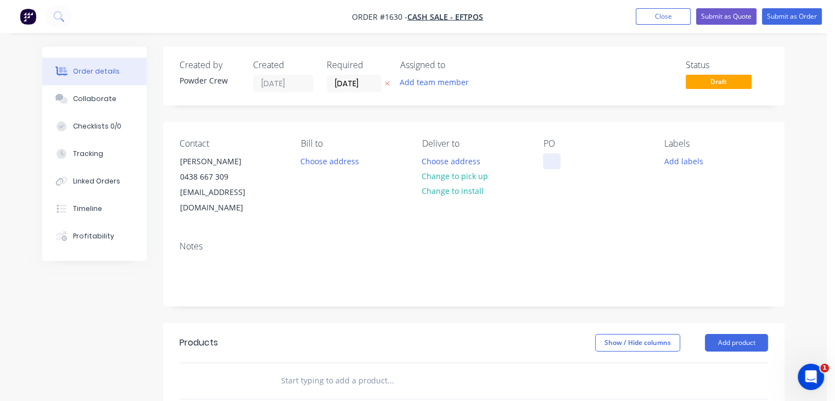
click at [548, 165] on div at bounding box center [552, 161] width 18 height 16
click at [562, 164] on div "2 x post and 12 x shs post" at bounding box center [595, 166] width 104 height 27
drag, startPoint x: 596, startPoint y: 177, endPoint x: 550, endPoint y: 162, distance: 48.5
click at [550, 162] on div "2 x CHS post and 12 x shs post" at bounding box center [595, 166] width 104 height 27
copy div "2 x CHS post and 12 x shs post"
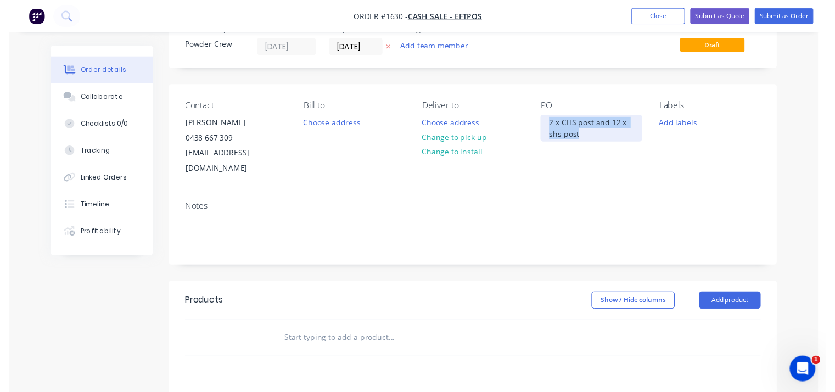
scroll to position [110, 0]
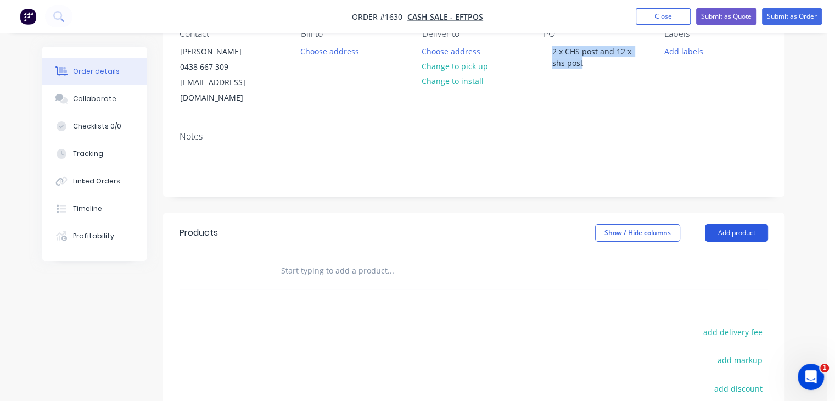
click at [730, 224] on button "Add product" at bounding box center [736, 233] width 63 height 18
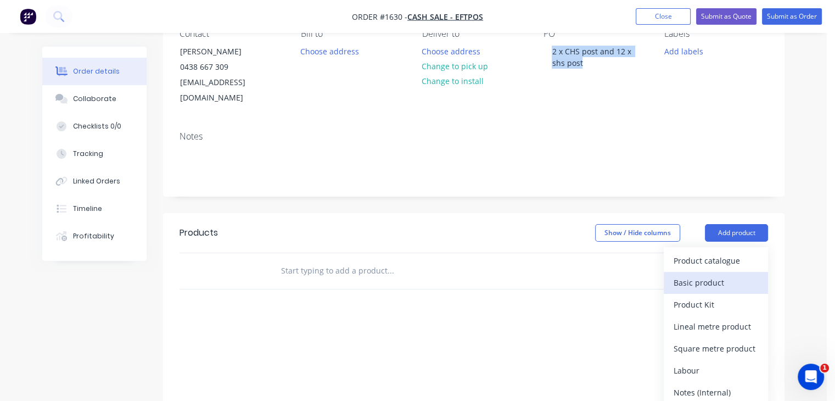
click at [712, 275] on div "Basic product" at bounding box center [716, 283] width 85 height 16
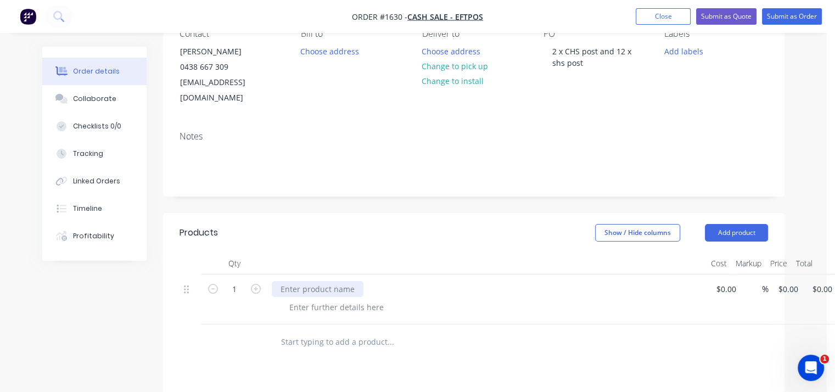
drag, startPoint x: 356, startPoint y: 262, endPoint x: 347, endPoint y: 269, distance: 11.4
click at [356, 275] on div at bounding box center [486, 300] width 439 height 50
click at [338, 281] on div at bounding box center [318, 289] width 92 height 16
paste div
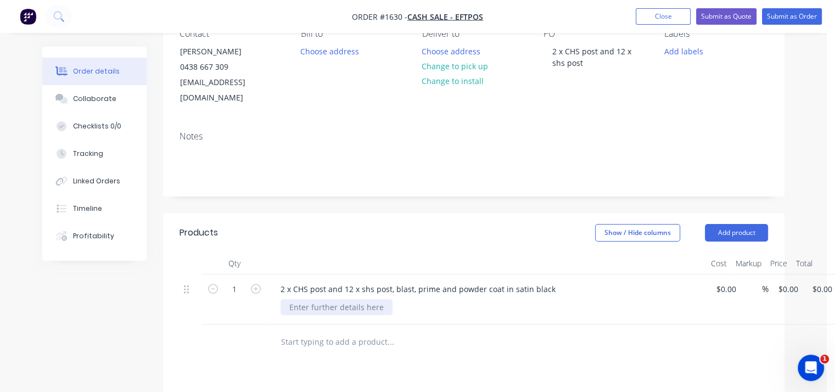
click at [309, 299] on div at bounding box center [337, 307] width 112 height 16
click at [350, 299] on div at bounding box center [337, 307] width 112 height 16
click at [795, 20] on button "Submit as Order" at bounding box center [792, 16] width 60 height 16
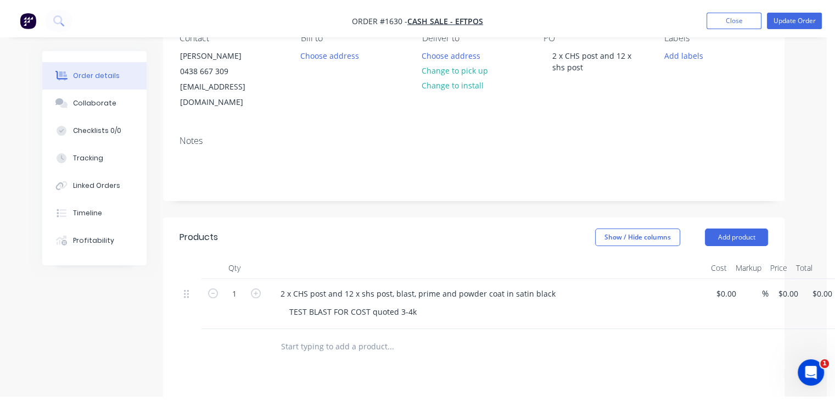
scroll to position [0, 0]
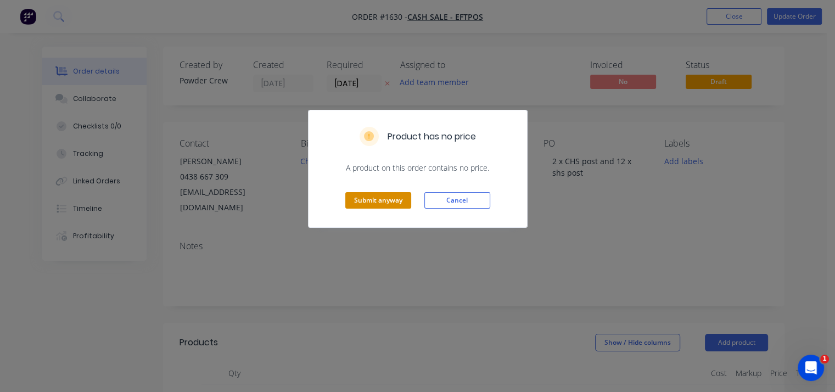
click at [387, 203] on button "Submit anyway" at bounding box center [378, 200] width 66 height 16
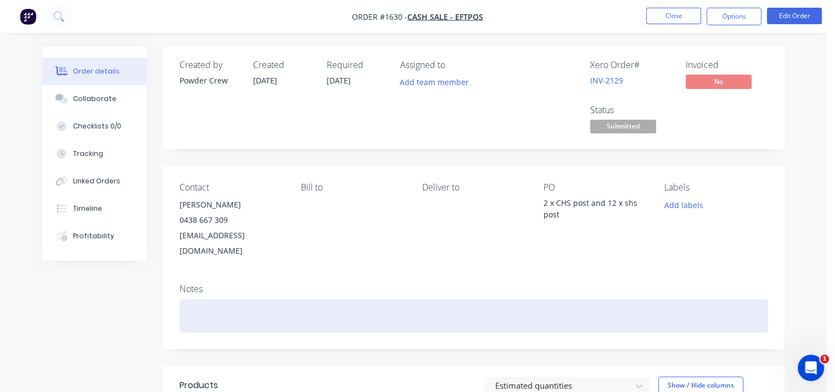
click at [209, 299] on div at bounding box center [474, 316] width 589 height 34
click at [284, 306] on div "complete by end of Oct" at bounding box center [474, 316] width 589 height 34
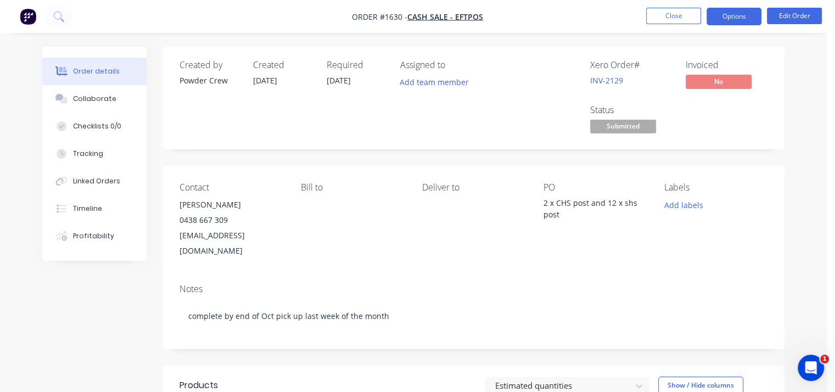
click at [743, 16] on button "Options" at bounding box center [734, 17] width 55 height 18
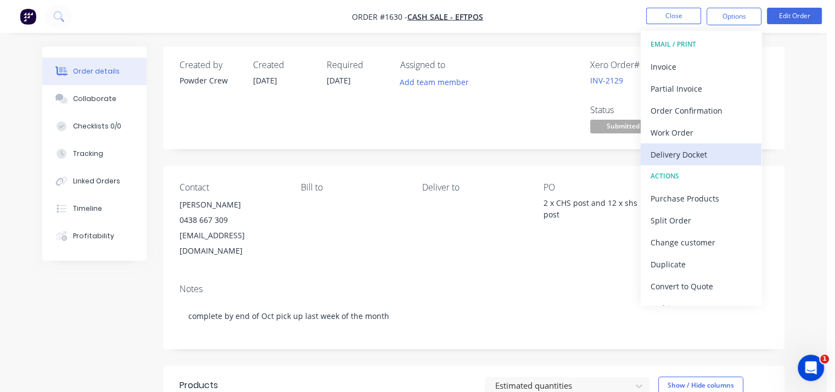
click at [699, 156] on div "Delivery Docket" at bounding box center [701, 155] width 101 height 16
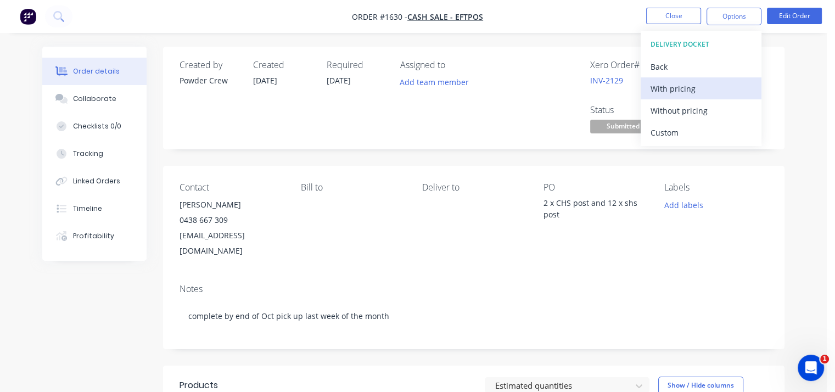
click at [684, 83] on div "With pricing" at bounding box center [701, 89] width 101 height 16
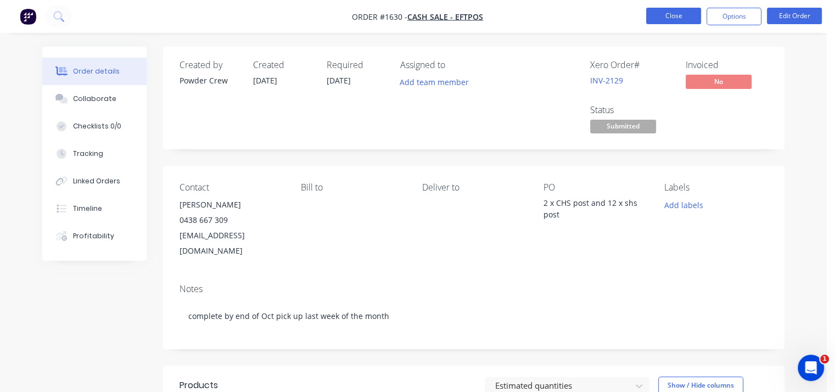
click at [677, 22] on button "Close" at bounding box center [673, 16] width 55 height 16
